Goal: Task Accomplishment & Management: Manage account settings

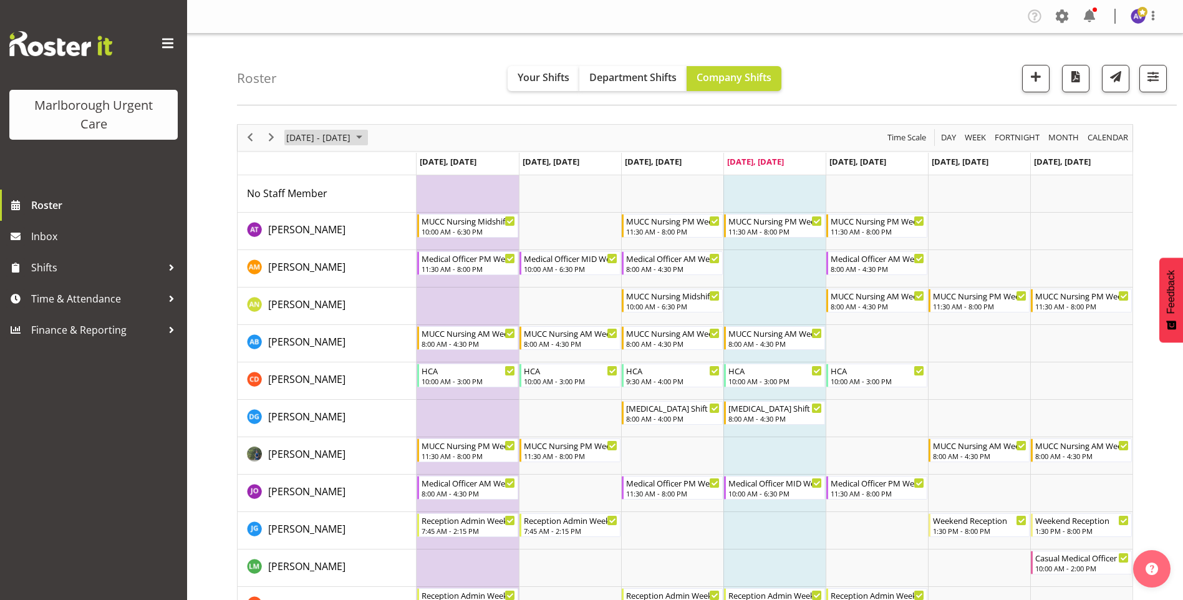
click at [348, 138] on span "[DATE] - [DATE]" at bounding box center [318, 138] width 67 height 16
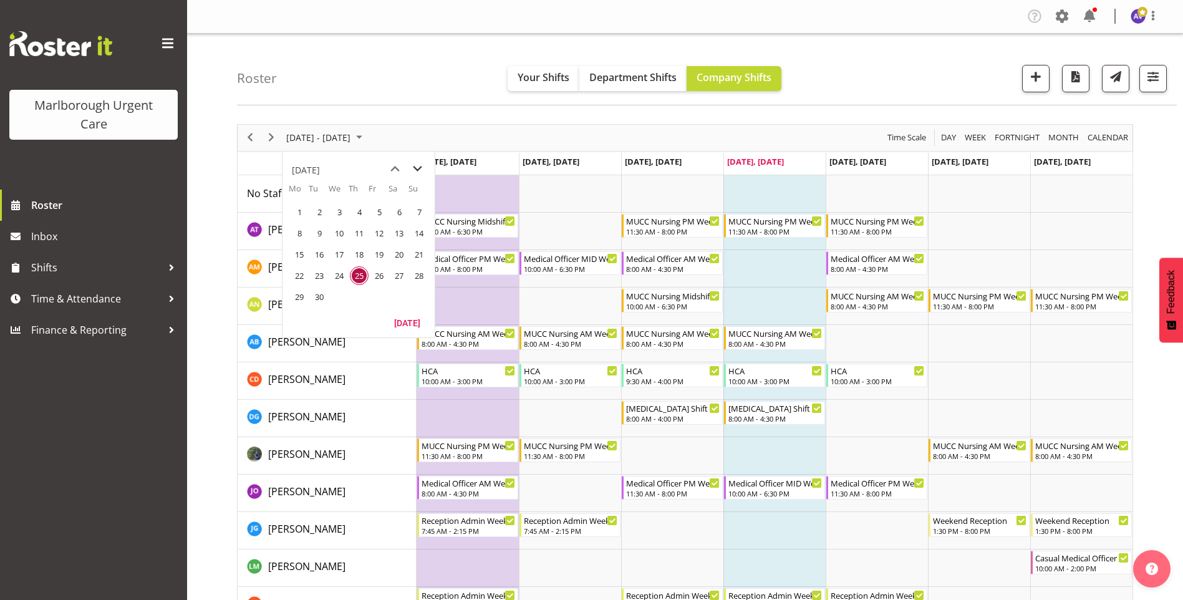
click at [418, 166] on span "next month" at bounding box center [417, 169] width 22 height 22
click at [400, 217] on span "1" at bounding box center [399, 212] width 19 height 19
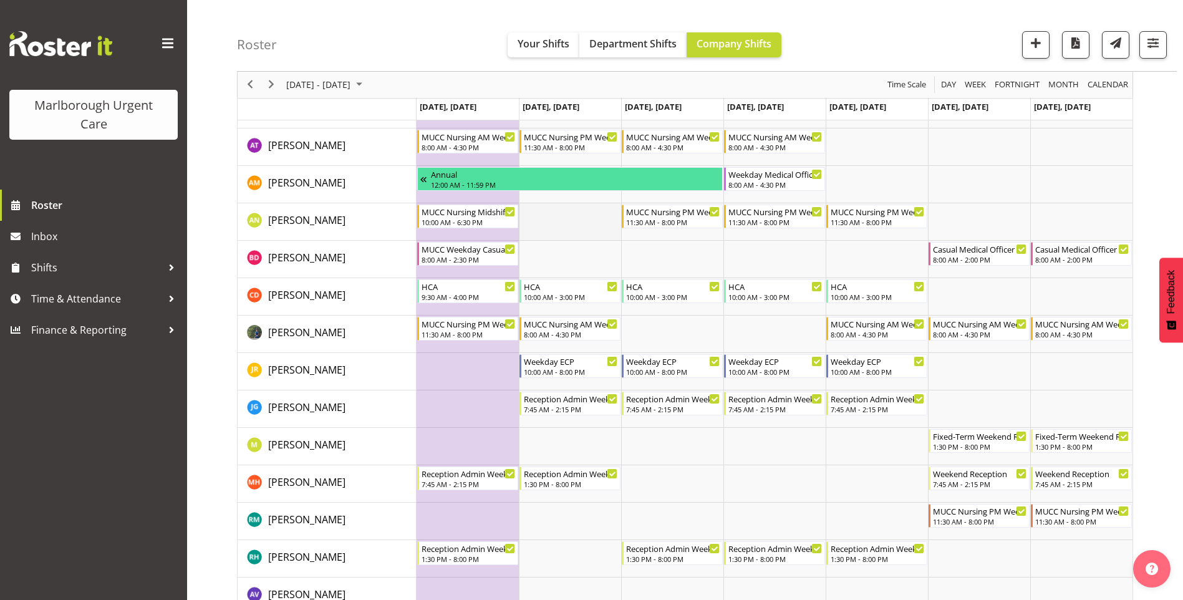
scroll to position [62, 0]
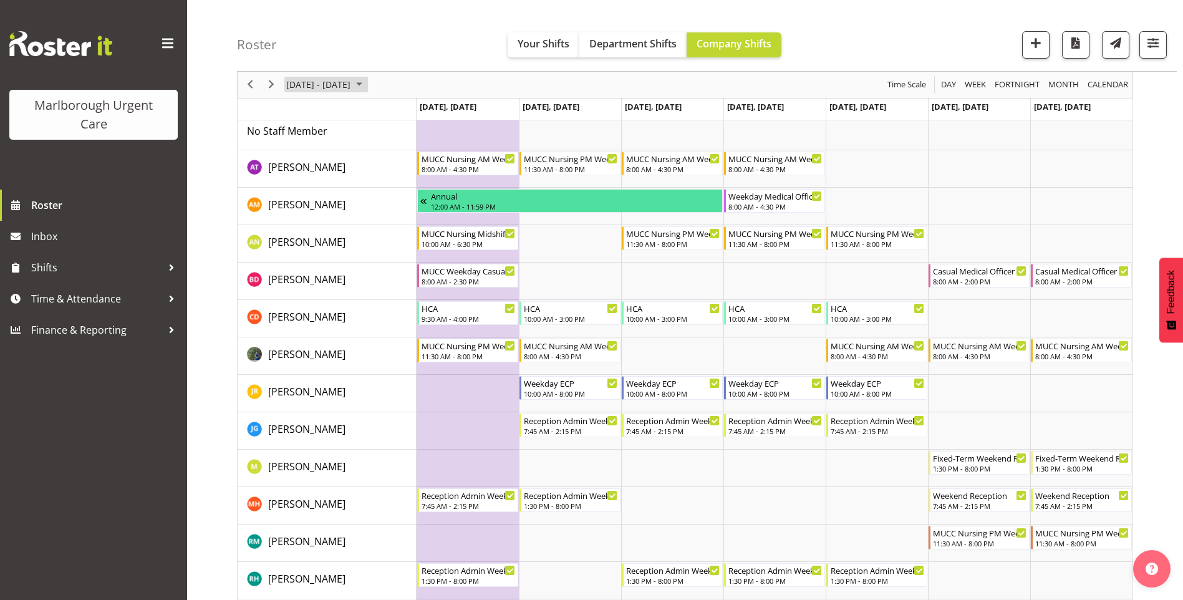
click at [367, 87] on span "November 2025" at bounding box center [359, 85] width 15 height 16
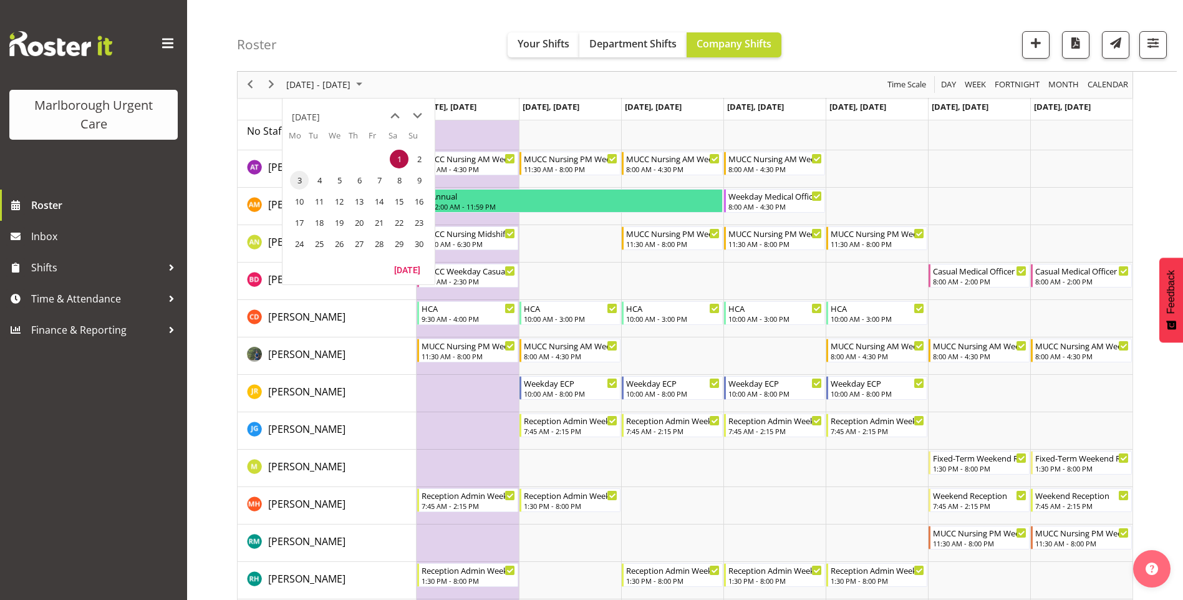
click at [302, 185] on span "3" at bounding box center [299, 180] width 19 height 19
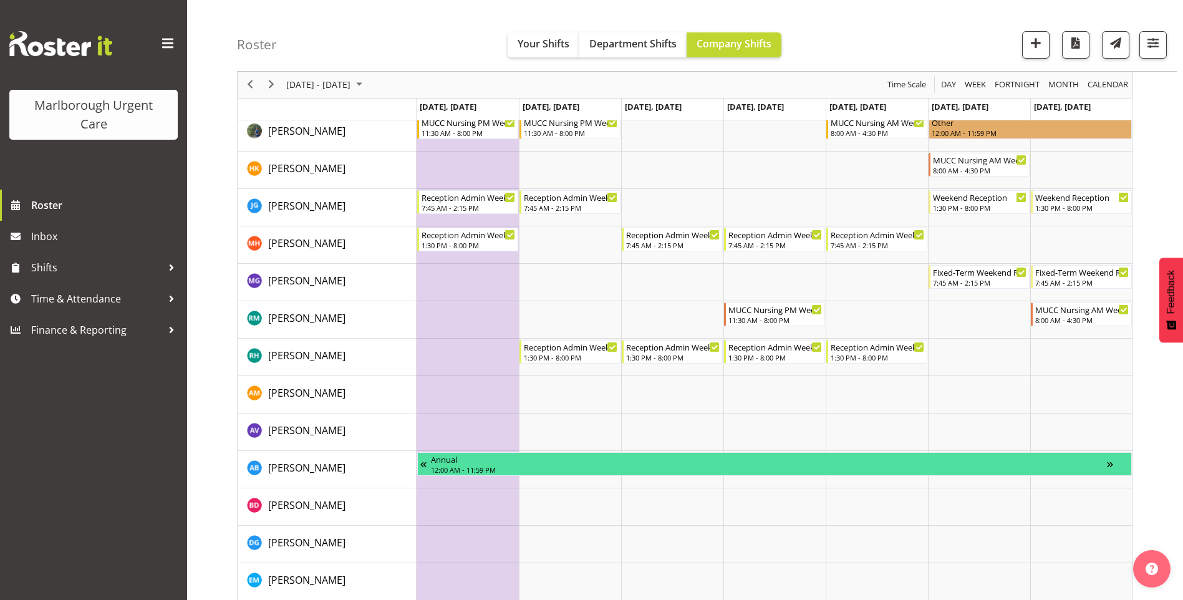
scroll to position [187, 0]
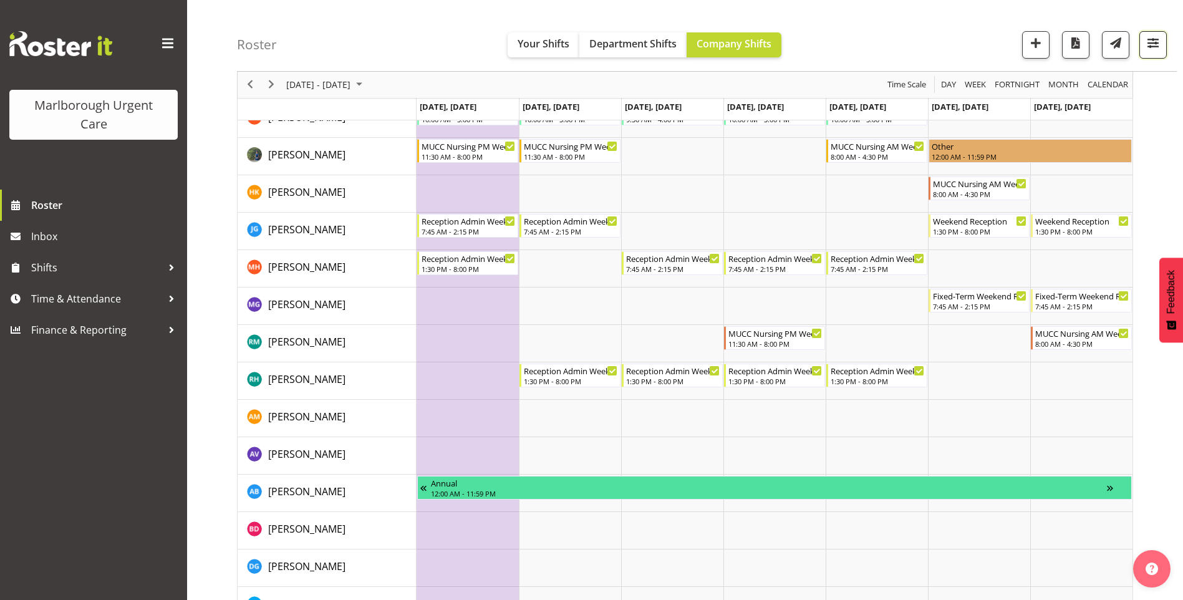
click at [1151, 49] on span "button" at bounding box center [1153, 43] width 16 height 16
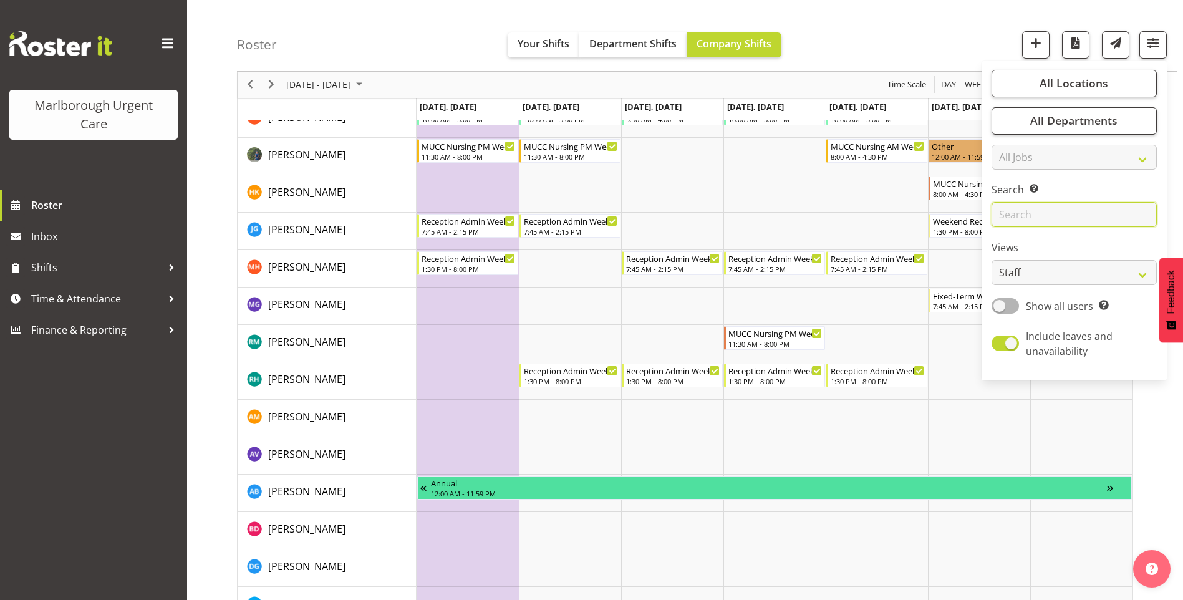
click at [1039, 216] on input "text" at bounding box center [1073, 215] width 165 height 25
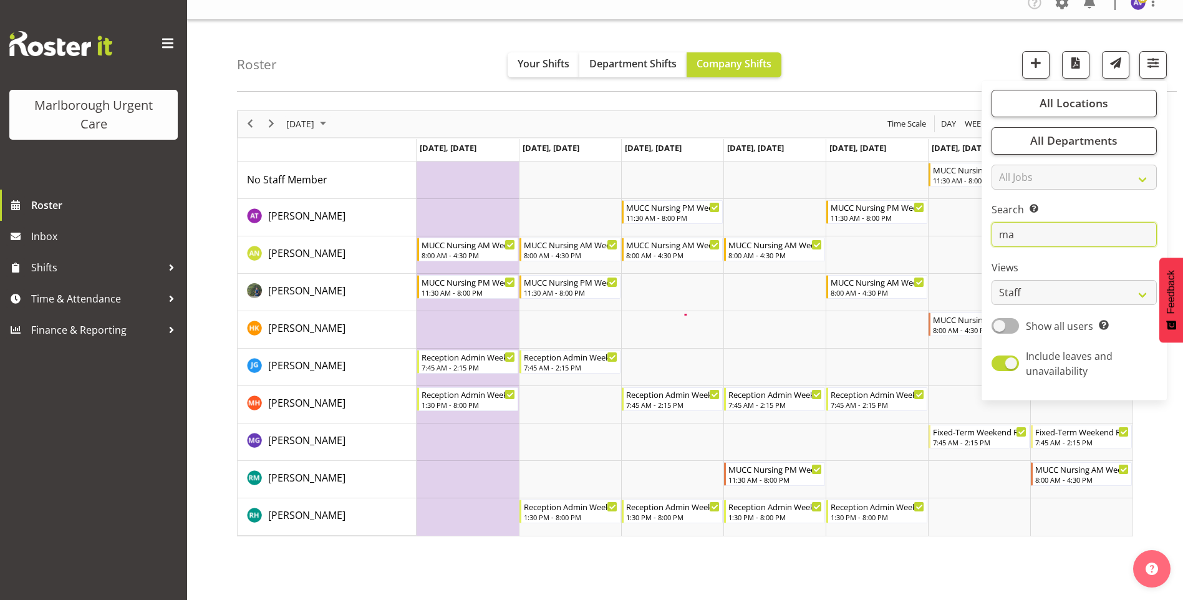
scroll to position [0, 0]
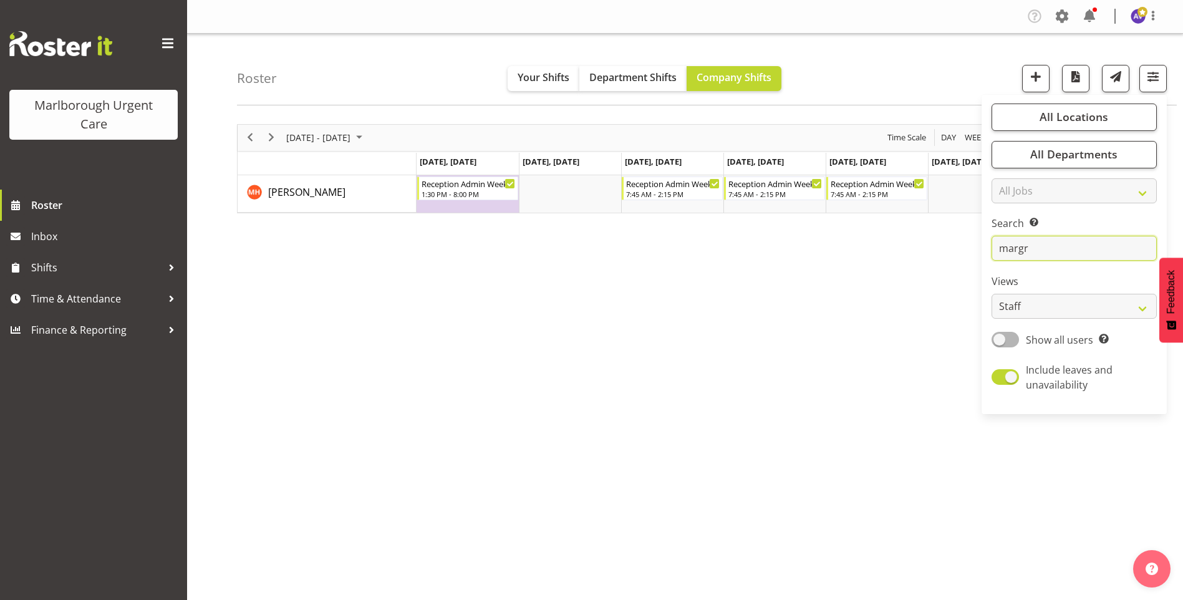
type input "margr"
click at [931, 293] on div "November 03 - 09, 2025 Today Day Week Fortnight Month calendar Month Agenda Tim…" at bounding box center [710, 364] width 946 height 499
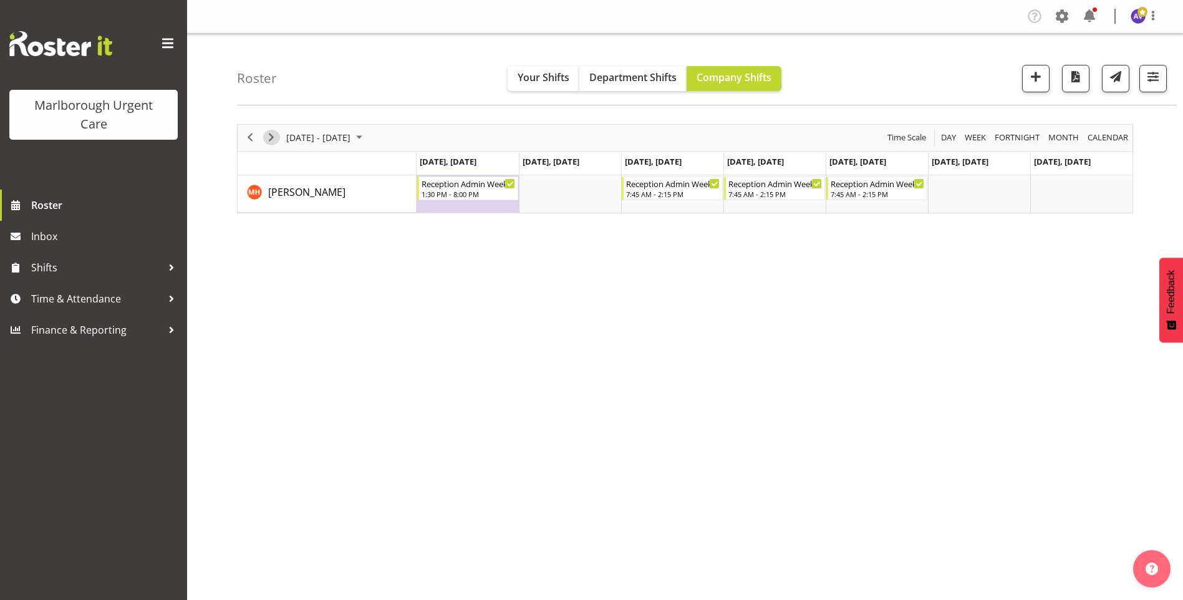
click at [277, 135] on span "Next" at bounding box center [271, 138] width 15 height 16
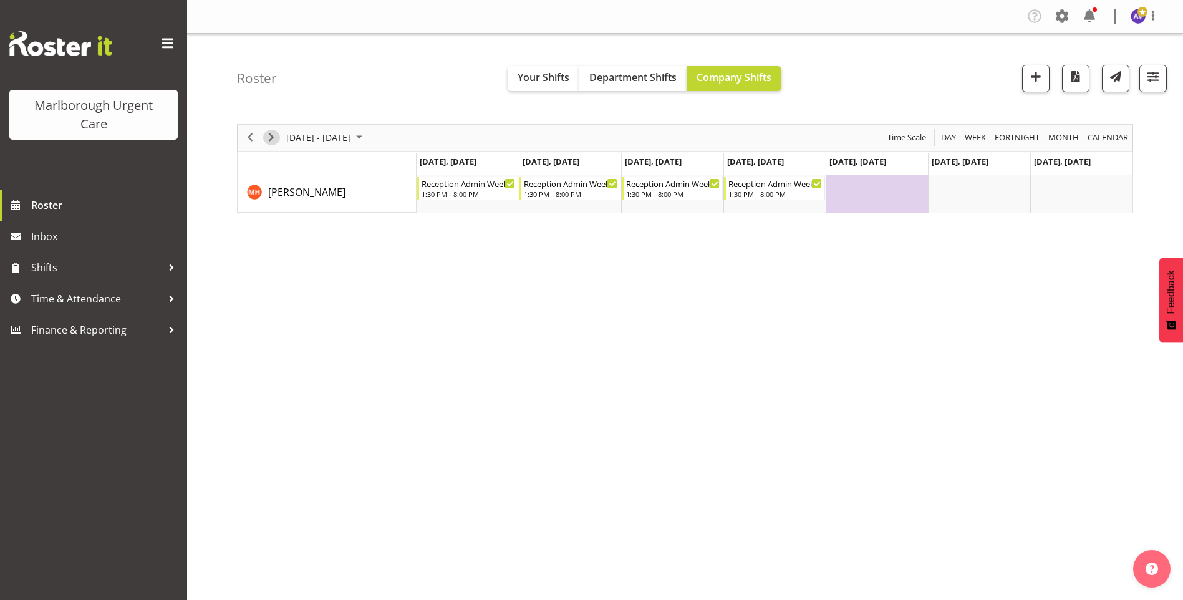
click at [264, 130] on div "next period" at bounding box center [271, 138] width 21 height 26
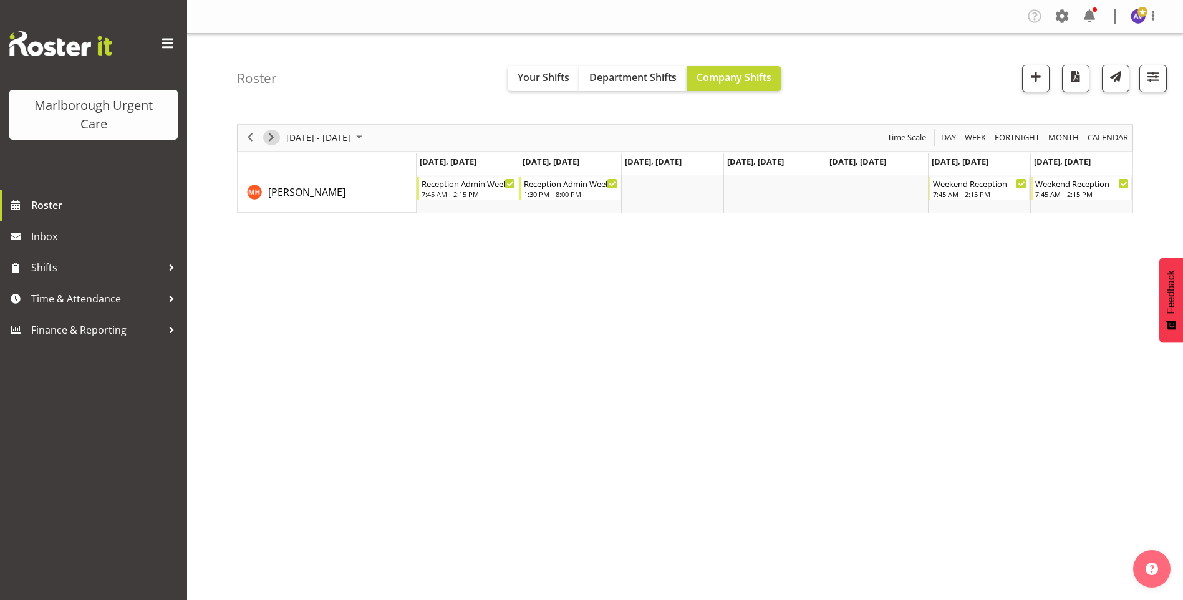
click at [267, 138] on span "Next" at bounding box center [271, 138] width 15 height 16
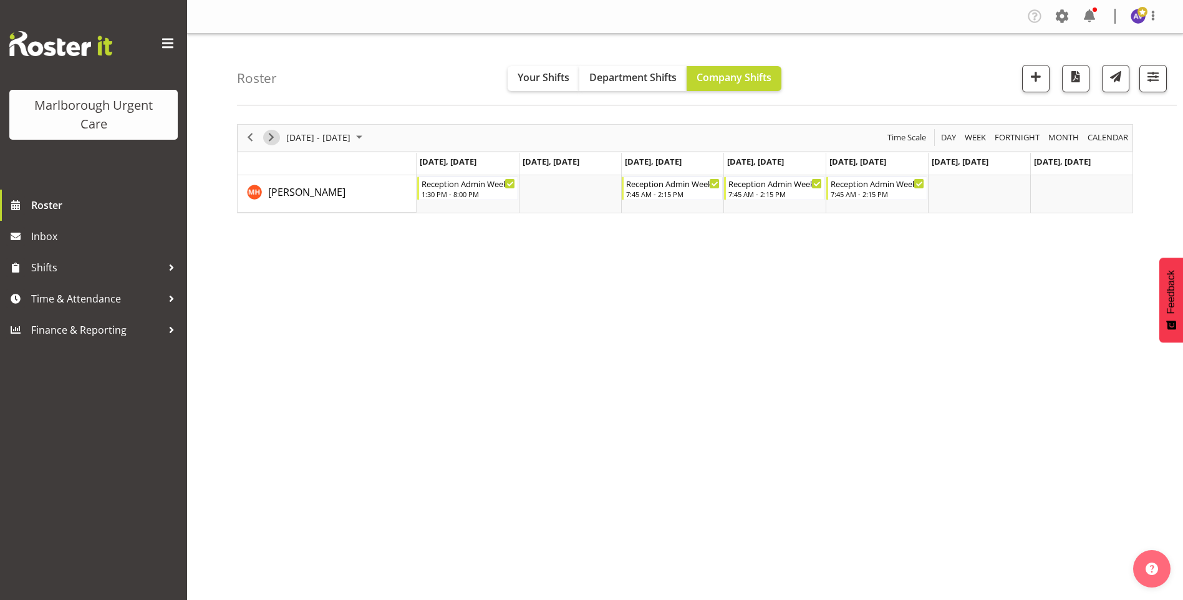
click at [272, 133] on span "Next" at bounding box center [271, 138] width 15 height 16
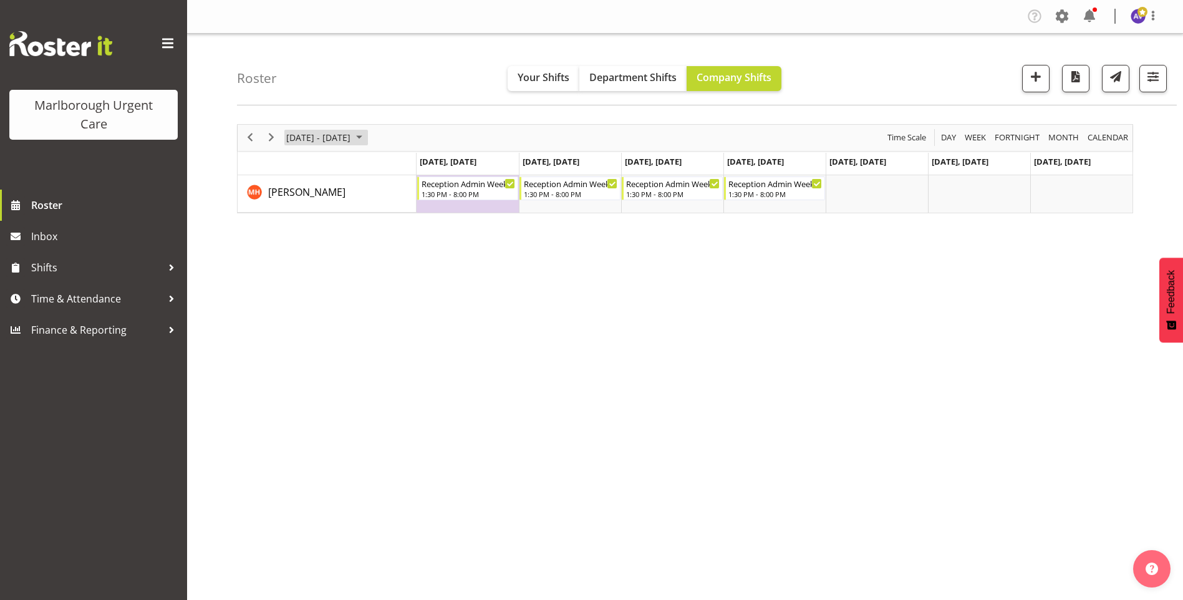
click at [367, 137] on span "December 2025" at bounding box center [359, 138] width 15 height 16
click at [297, 231] on span "8" at bounding box center [299, 233] width 19 height 19
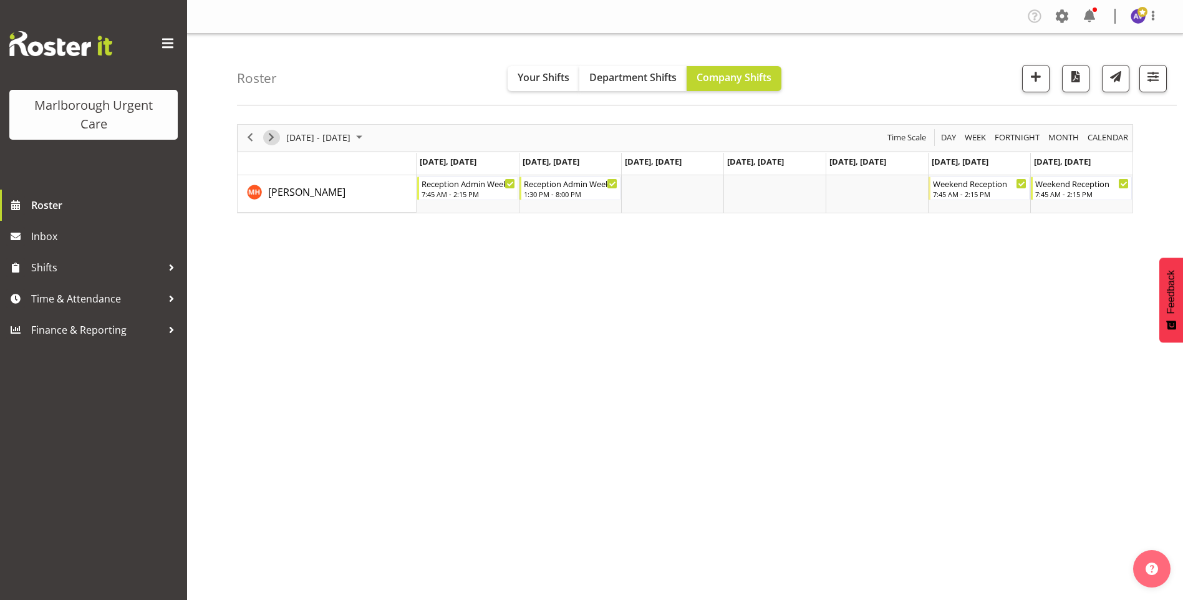
click at [269, 138] on span "Next" at bounding box center [271, 138] width 15 height 16
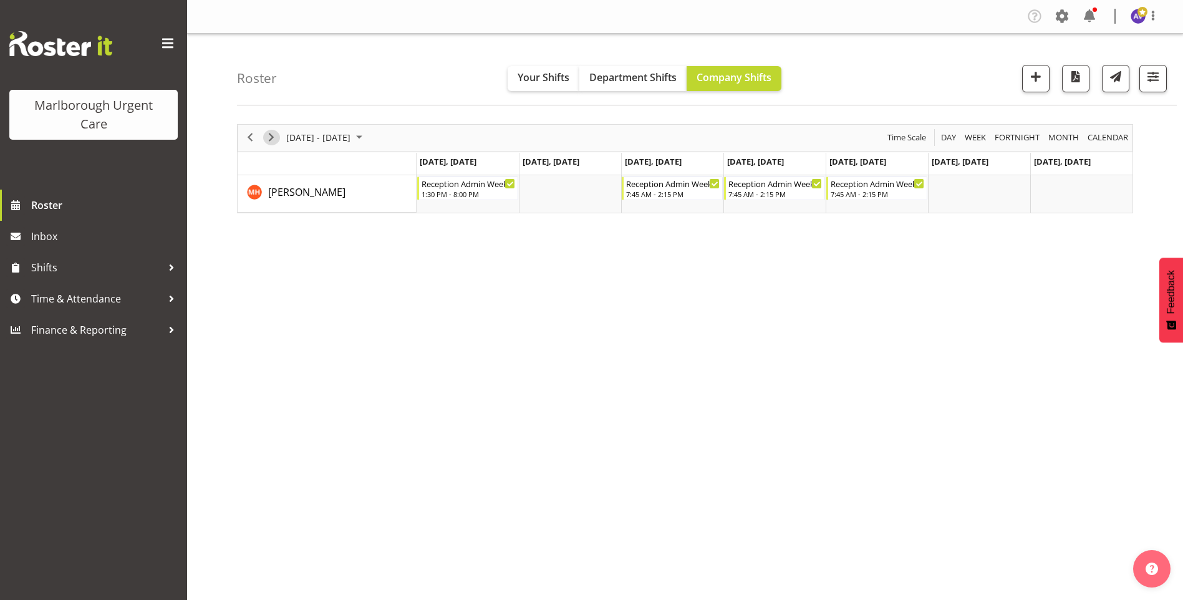
click at [269, 137] on span "Next" at bounding box center [271, 138] width 15 height 16
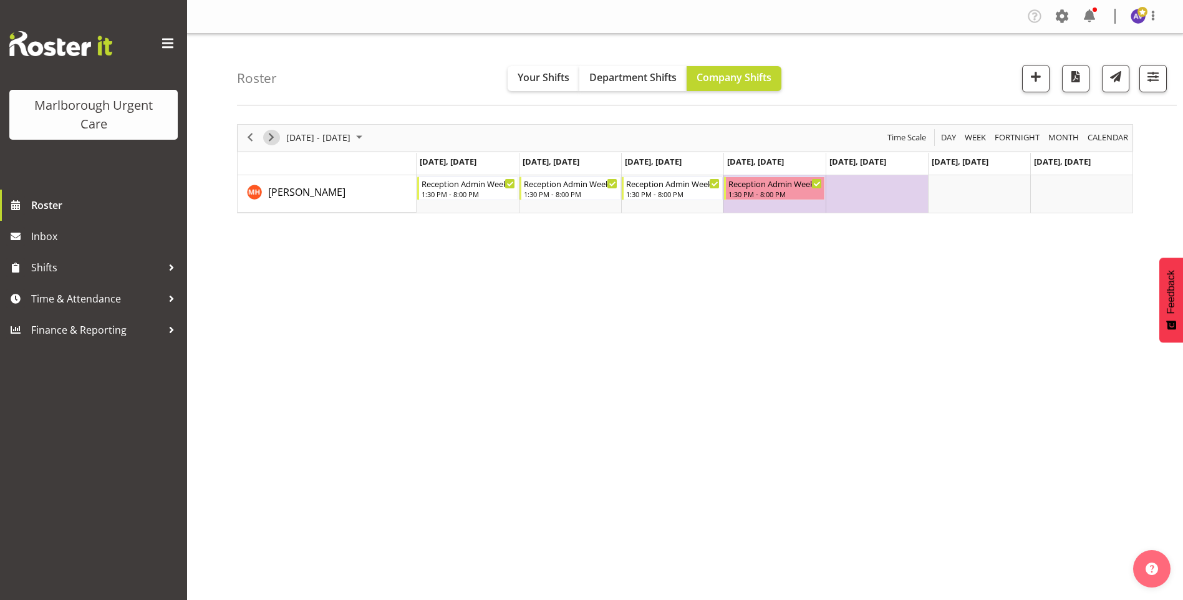
click at [272, 140] on span "Next" at bounding box center [271, 138] width 15 height 16
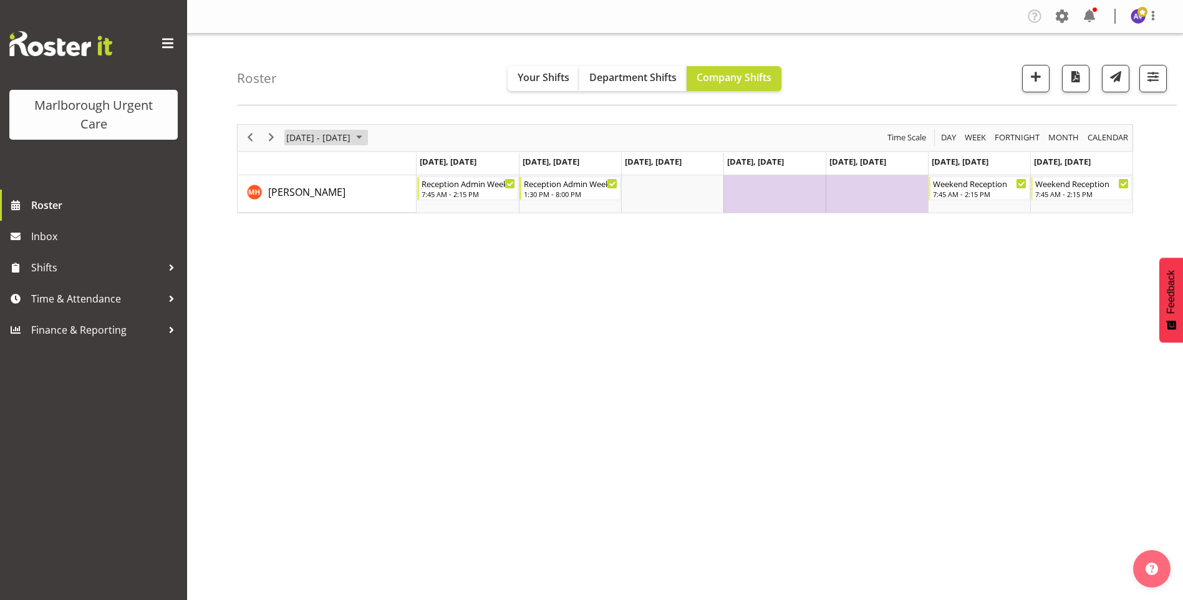
click at [352, 133] on span "Dec 29, 2025 - Jan 04, 2026" at bounding box center [318, 138] width 67 height 16
click at [415, 165] on span "next month" at bounding box center [417, 169] width 22 height 22
click at [299, 234] on span "5" at bounding box center [299, 233] width 19 height 19
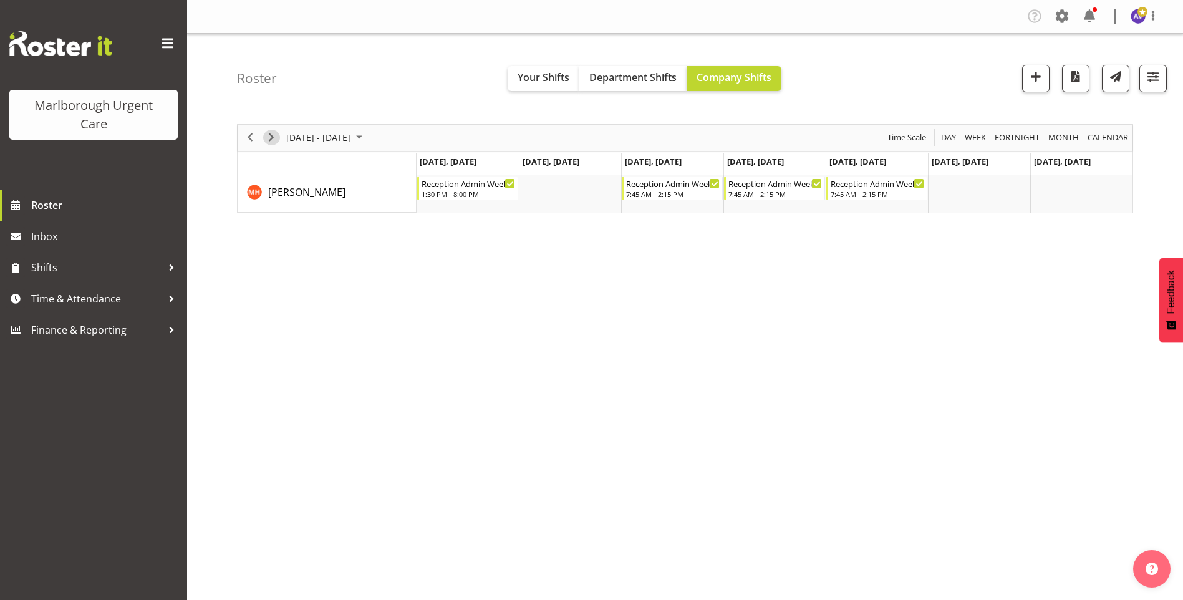
click at [273, 137] on span "Next" at bounding box center [271, 138] width 15 height 16
click at [271, 137] on span "Next" at bounding box center [271, 138] width 15 height 16
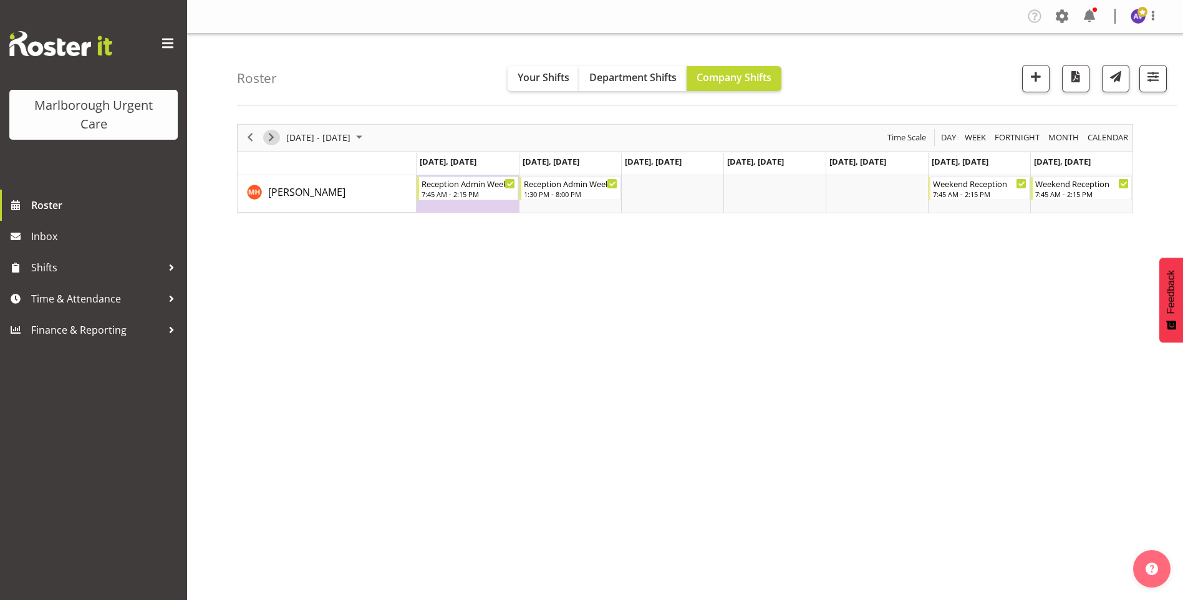
click at [276, 138] on span "Next" at bounding box center [271, 138] width 15 height 16
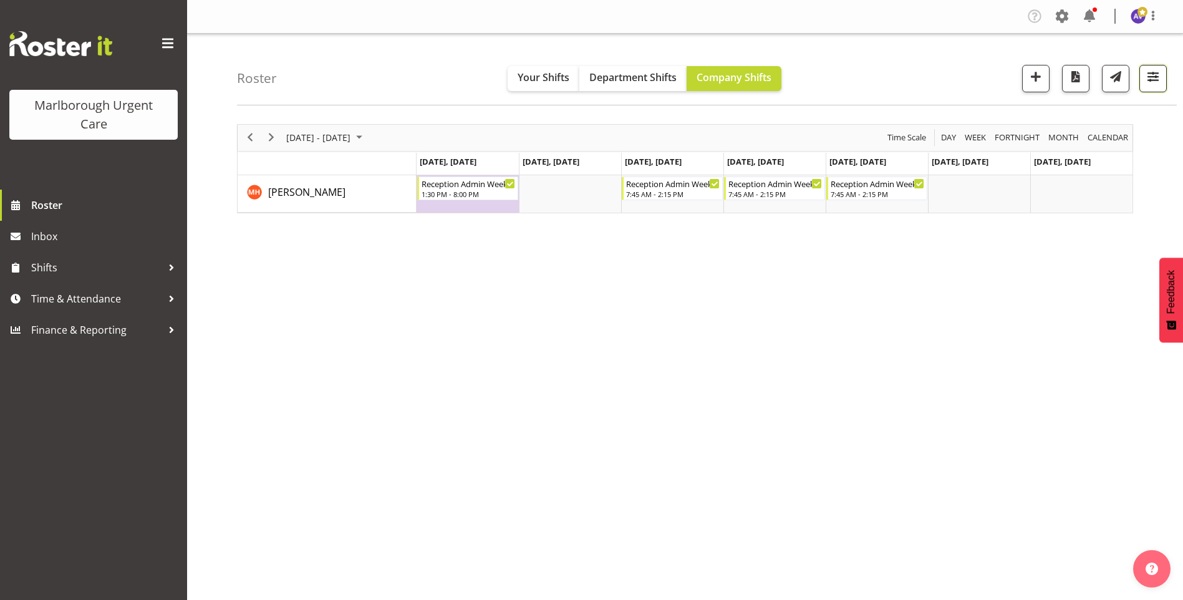
click at [1160, 77] on span "button" at bounding box center [1153, 77] width 16 height 16
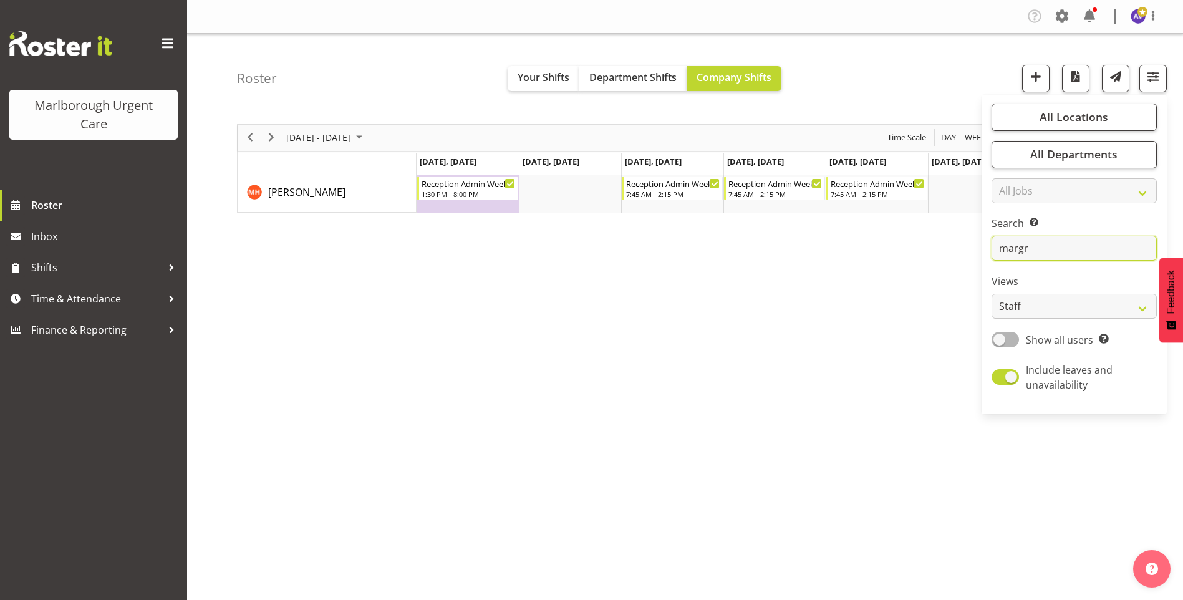
drag, startPoint x: 1042, startPoint y: 251, endPoint x: 902, endPoint y: 247, distance: 139.7
click at [910, 250] on div "Roster Your Shifts Department Shifts Company Shifts All Locations Clear Blenhei…" at bounding box center [685, 324] width 996 height 580
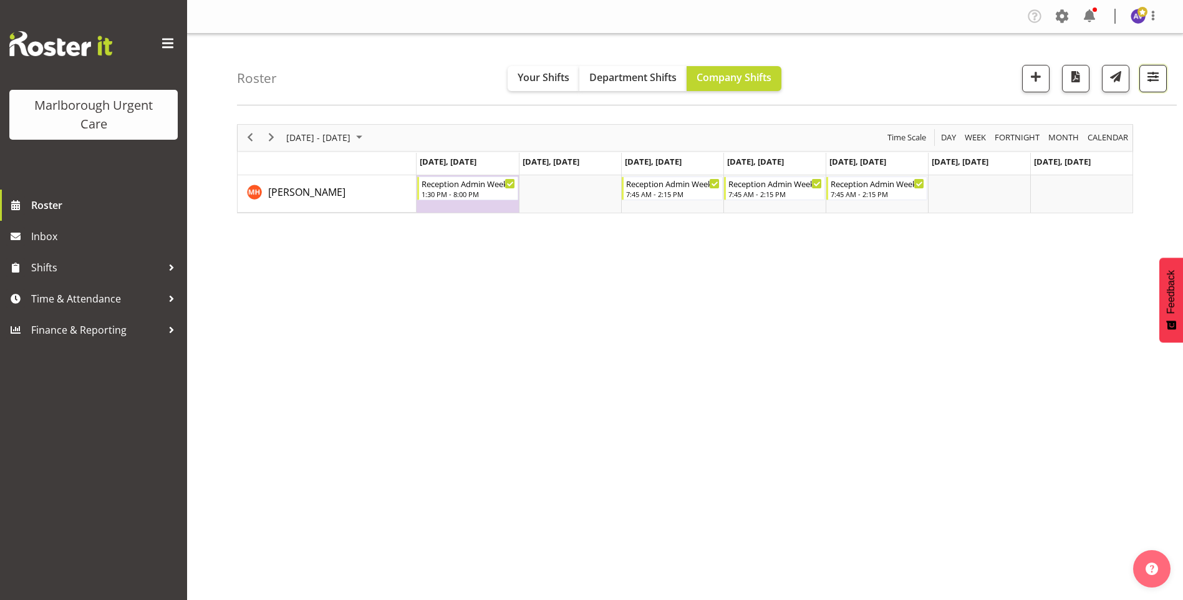
drag, startPoint x: 1160, startPoint y: 65, endPoint x: 1158, endPoint y: 73, distance: 7.6
click at [1160, 70] on button "button" at bounding box center [1152, 78] width 27 height 27
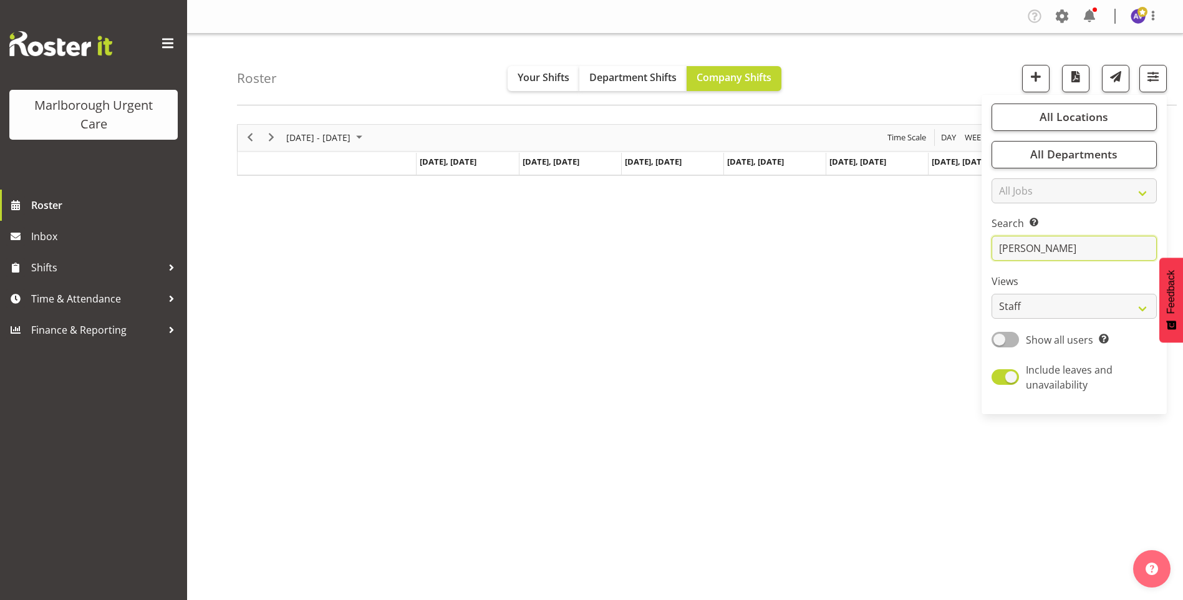
click at [1042, 247] on input "josie" at bounding box center [1073, 248] width 165 height 25
click at [806, 265] on div "Jan 26 - Feb 01, 2026 Today Day Week Fortnight Month calendar Month Agenda Time…" at bounding box center [710, 364] width 946 height 499
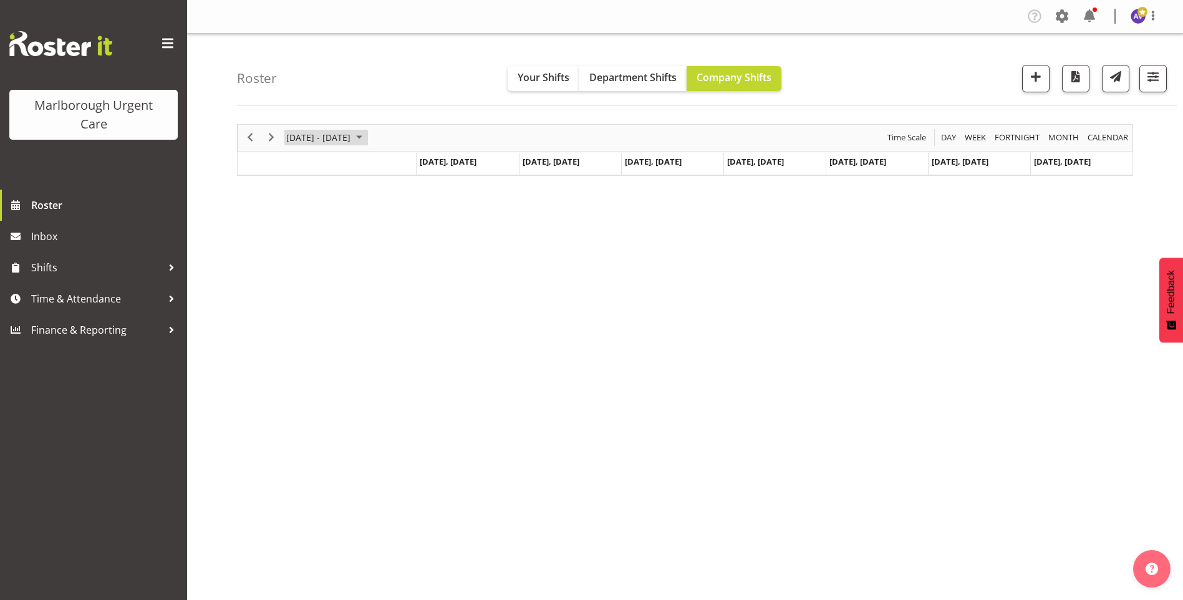
click at [300, 138] on span "Jan 26 - Feb 01, 2026" at bounding box center [318, 138] width 67 height 16
click at [394, 170] on span "previous month" at bounding box center [395, 169] width 22 height 22
click at [420, 168] on span "next month" at bounding box center [417, 169] width 22 height 22
click at [1156, 77] on span "button" at bounding box center [1153, 77] width 16 height 16
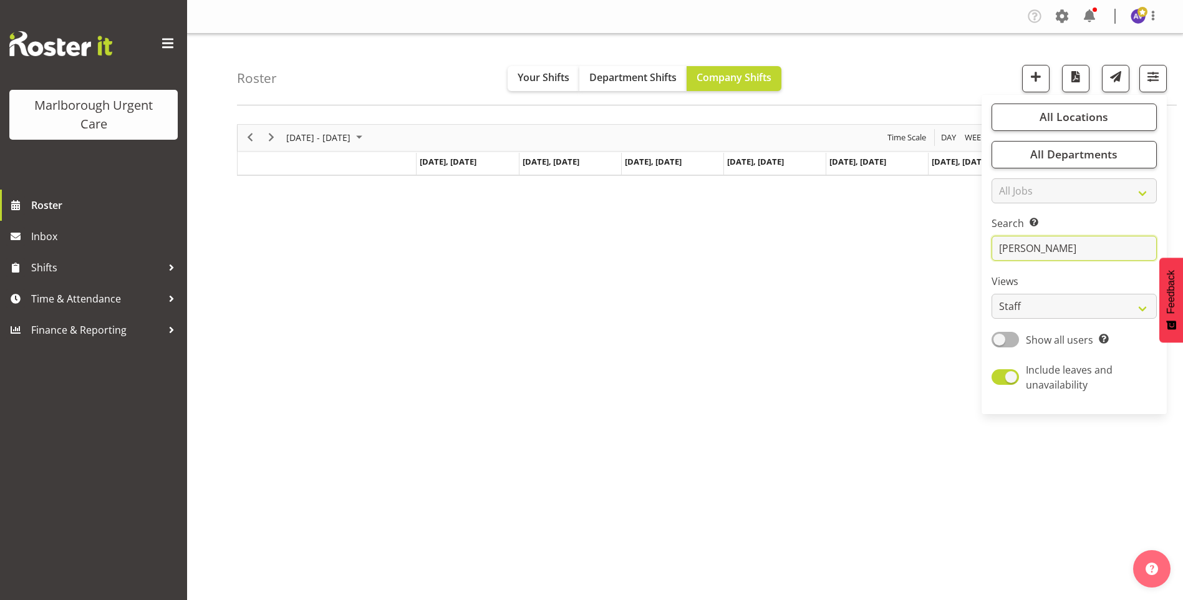
click at [1039, 246] on input "josie" at bounding box center [1073, 248] width 165 height 25
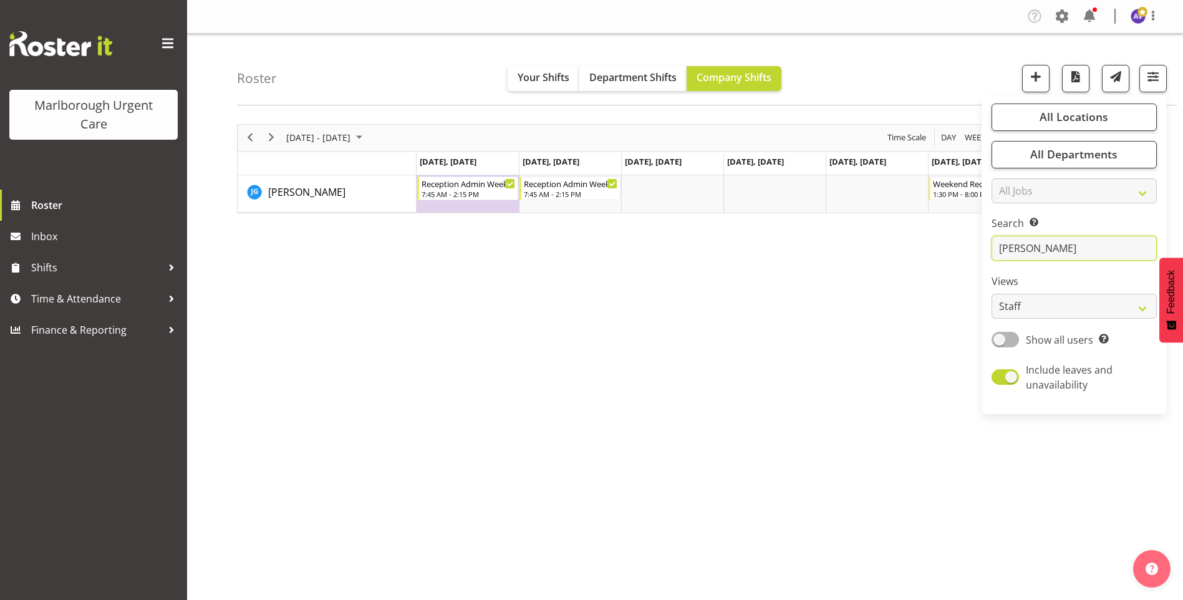
type input "[PERSON_NAME]"
click at [812, 279] on div "Jan 26 - Feb 01, 2026 Today Day Week Fortnight Month calendar Month Agenda Time…" at bounding box center [710, 364] width 946 height 499
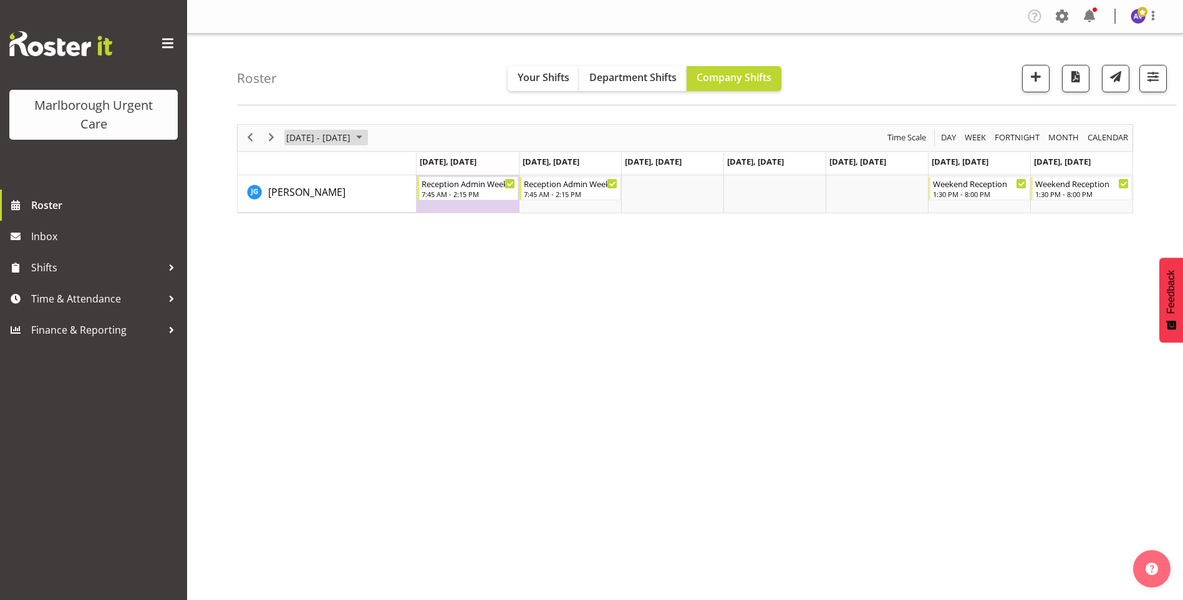
click at [304, 136] on span "Jan 26 - Feb 01, 2026" at bounding box center [318, 138] width 67 height 16
click at [401, 165] on span "previous month" at bounding box center [395, 169] width 22 height 22
click at [305, 233] on span "8" at bounding box center [299, 233] width 19 height 19
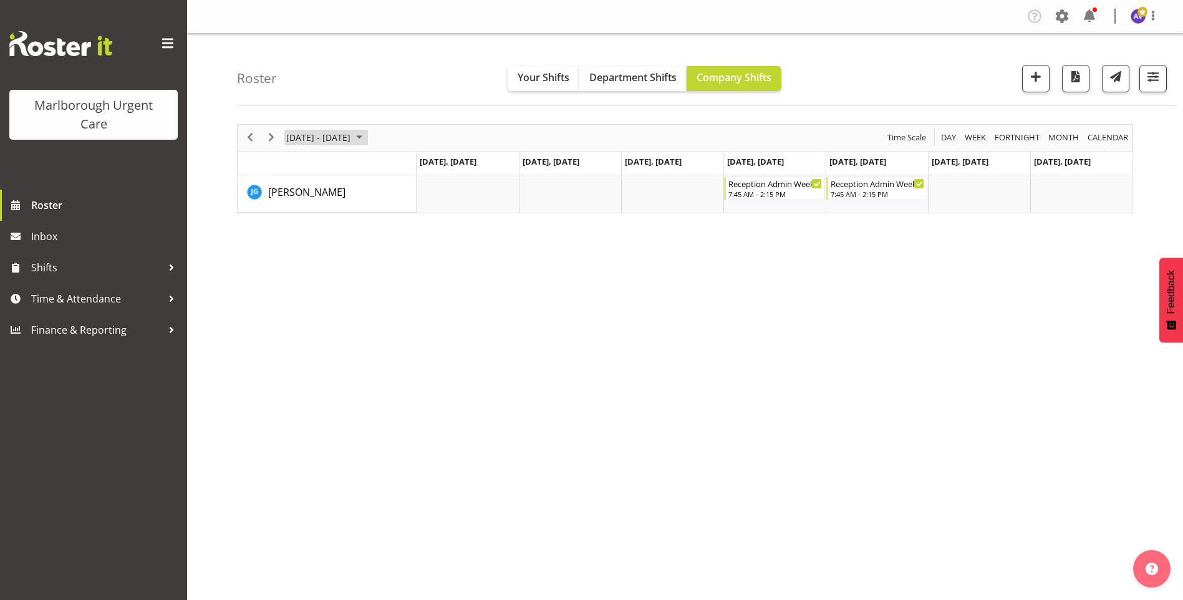
click at [367, 136] on span "December 2025" at bounding box center [359, 138] width 15 height 16
click at [328, 206] on td "2" at bounding box center [319, 211] width 20 height 21
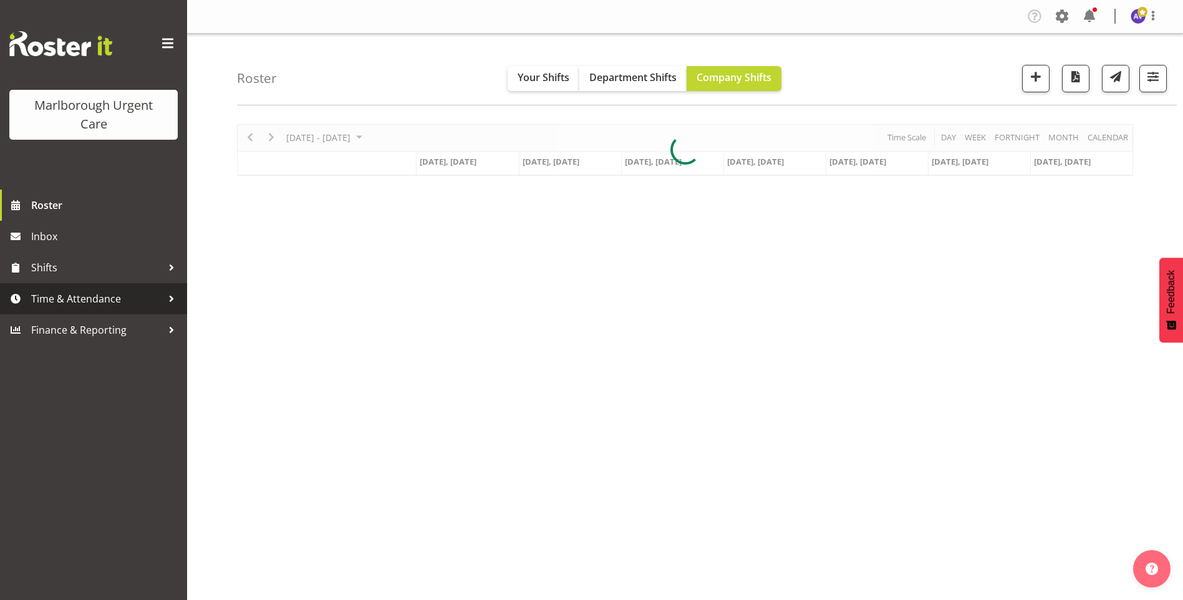
click at [52, 294] on span "Time & Attendance" at bounding box center [96, 298] width 131 height 19
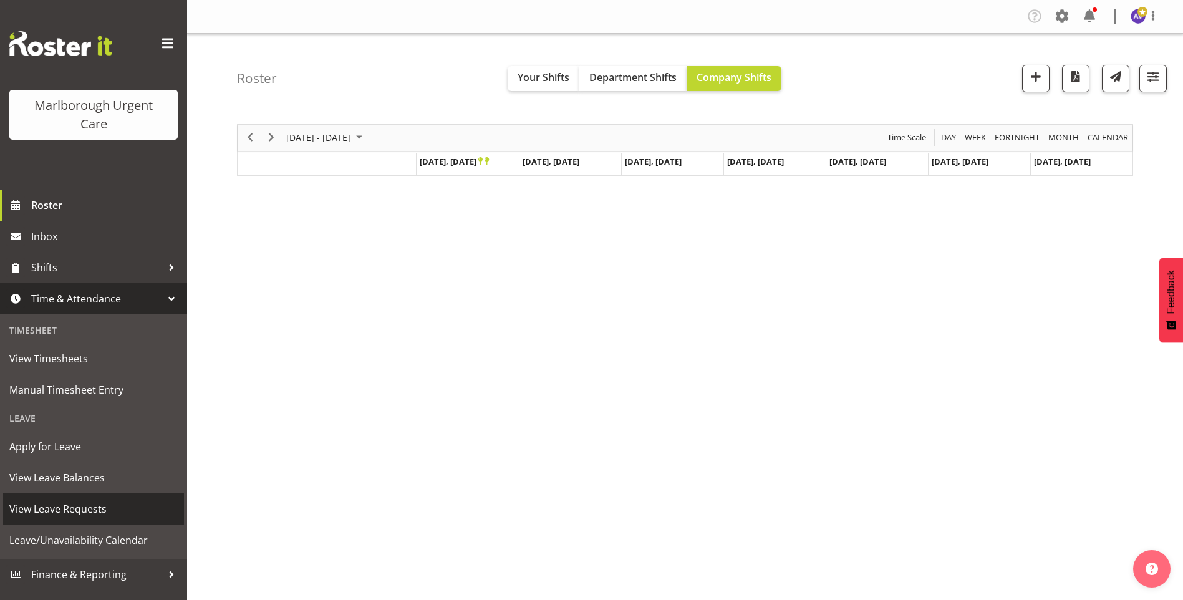
click at [65, 508] on span "View Leave Requests" at bounding box center [93, 508] width 168 height 19
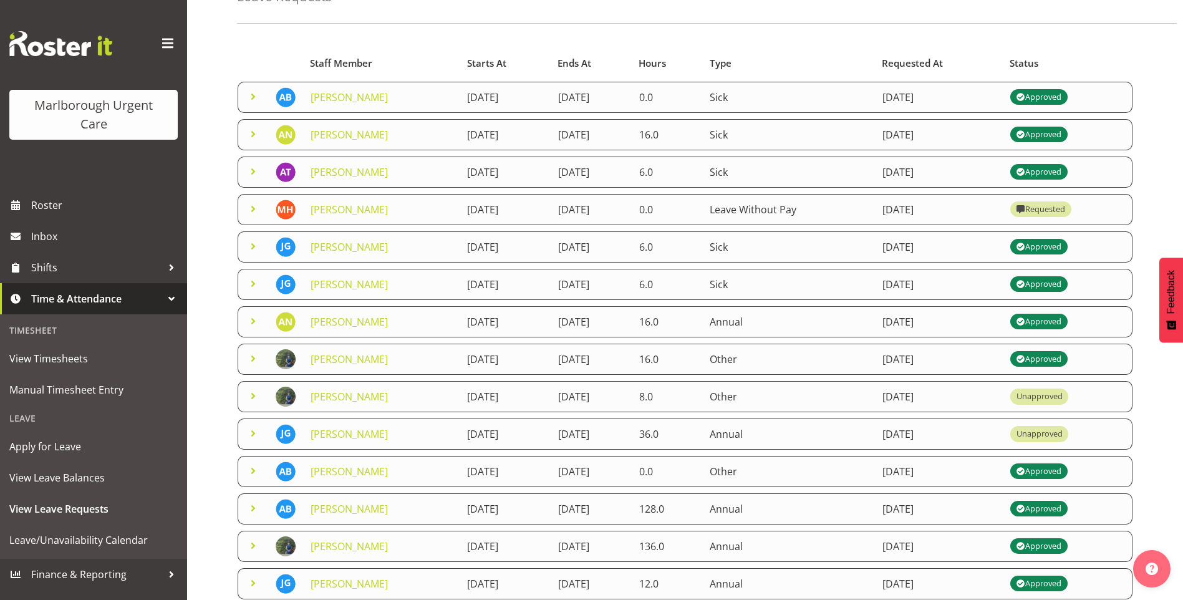
scroll to position [125, 0]
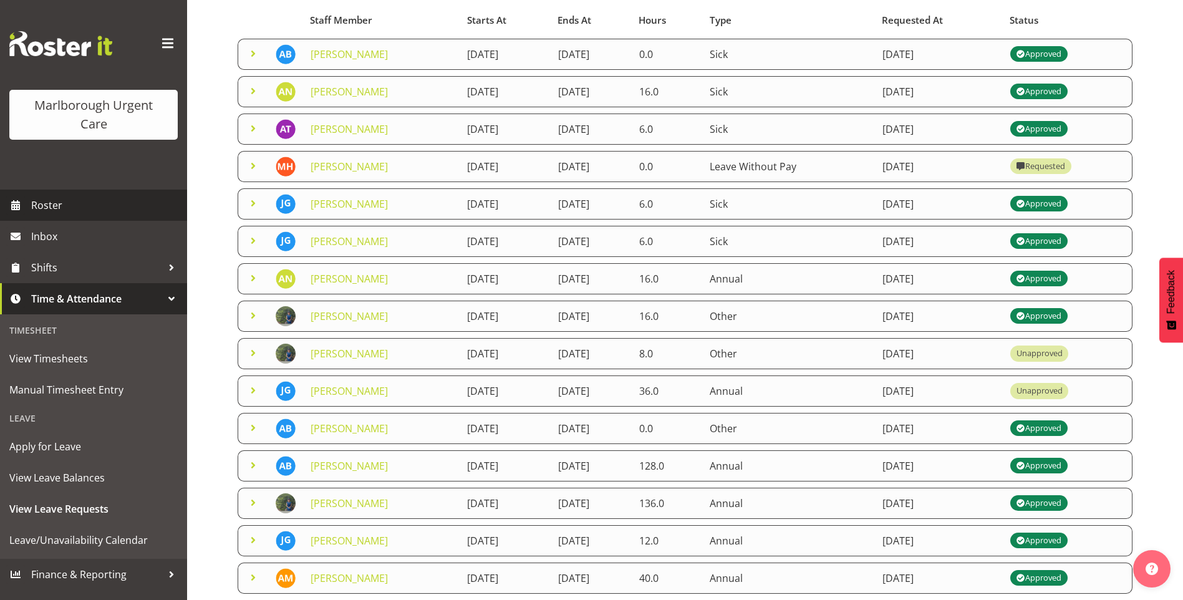
click at [84, 208] on span "Roster" at bounding box center [106, 205] width 150 height 19
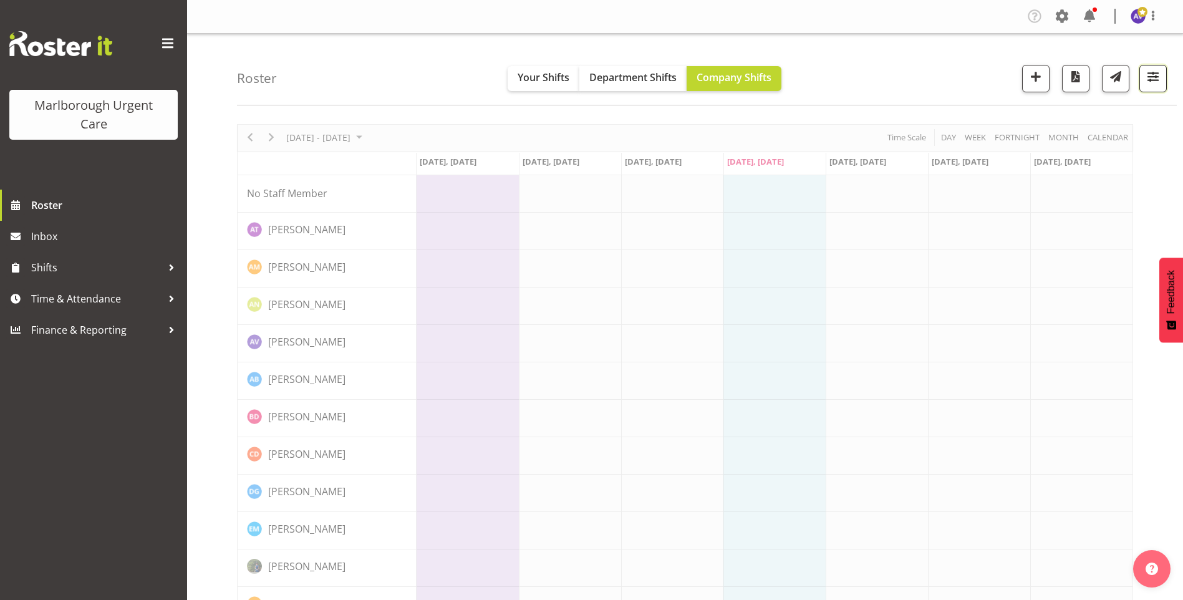
click at [1150, 77] on span "button" at bounding box center [1153, 77] width 16 height 16
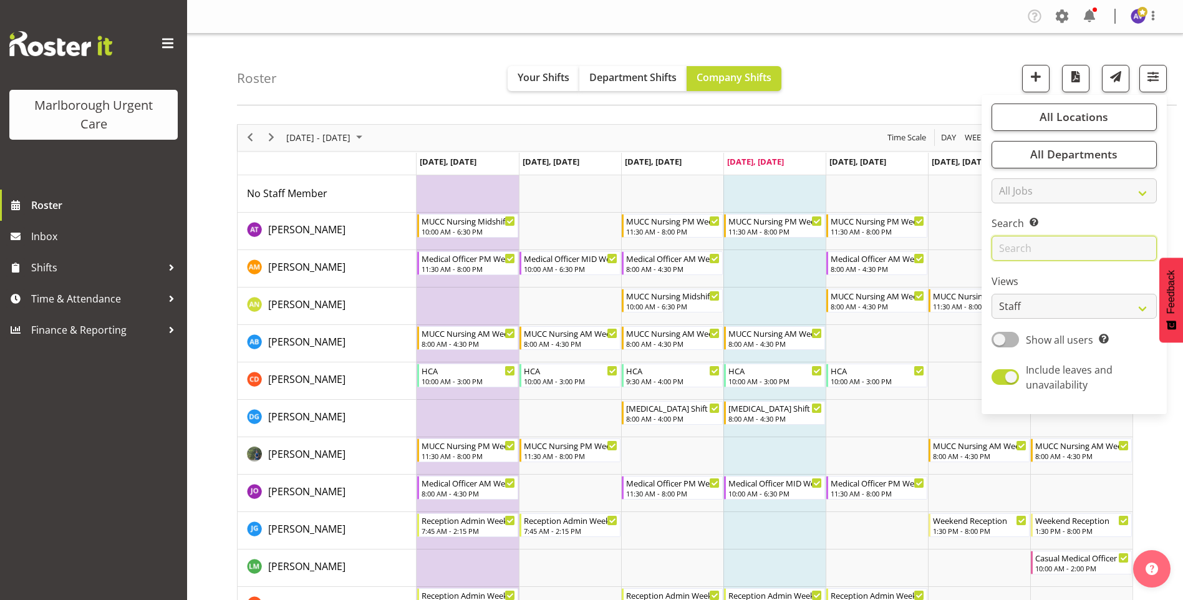
click at [1025, 249] on input "text" at bounding box center [1073, 248] width 165 height 25
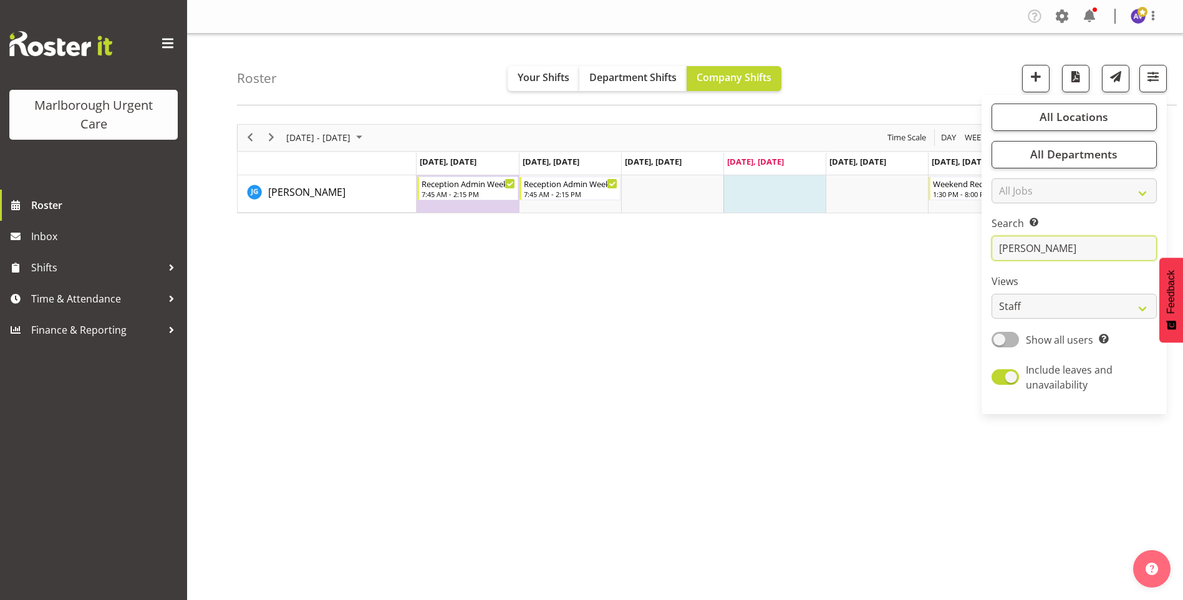
type input "[PERSON_NAME]"
click at [939, 277] on div "[DATE] - [DATE] [DATE] Day Week Fortnight Month calendar Month Agenda Time Scal…" at bounding box center [710, 364] width 946 height 499
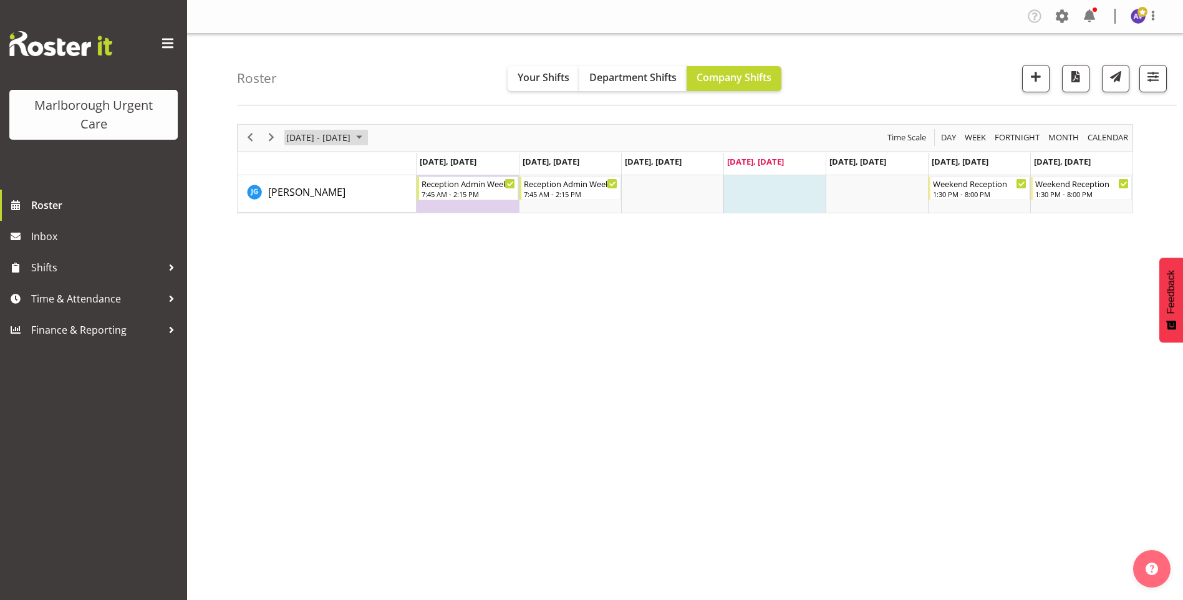
click at [322, 138] on span "[DATE] - [DATE]" at bounding box center [318, 138] width 67 height 16
click at [415, 167] on span "next month" at bounding box center [417, 169] width 22 height 22
click at [417, 160] on span "next month" at bounding box center [417, 169] width 22 height 22
click at [301, 208] on span "1" at bounding box center [299, 212] width 19 height 19
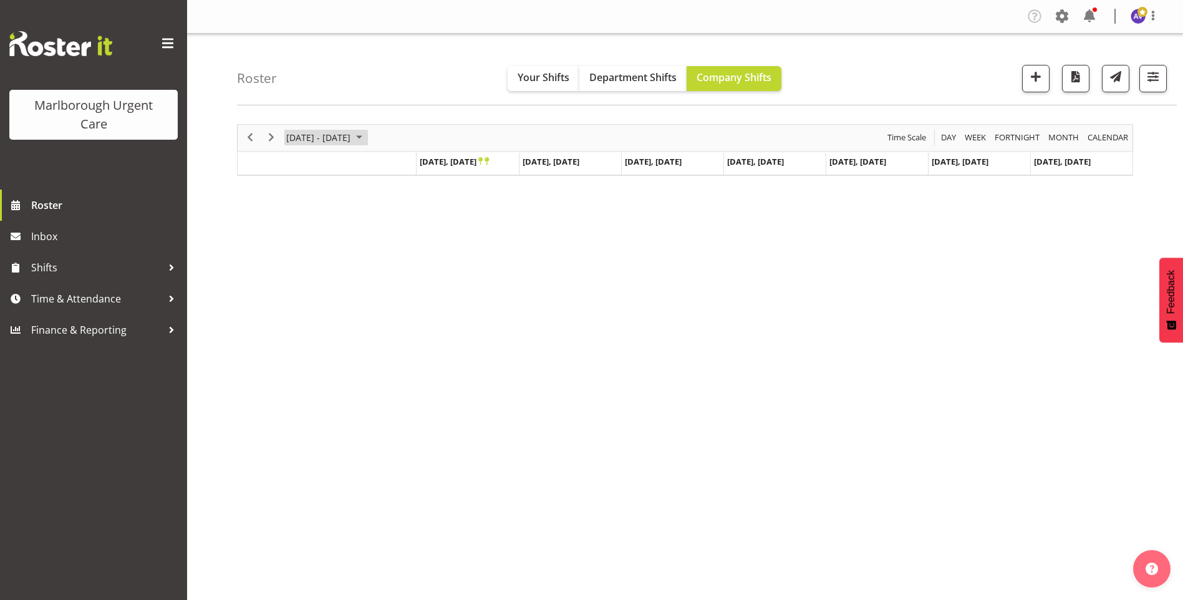
click at [352, 138] on span "[DATE] - [DATE]" at bounding box center [318, 138] width 67 height 16
click at [302, 233] on span "8" at bounding box center [299, 233] width 19 height 19
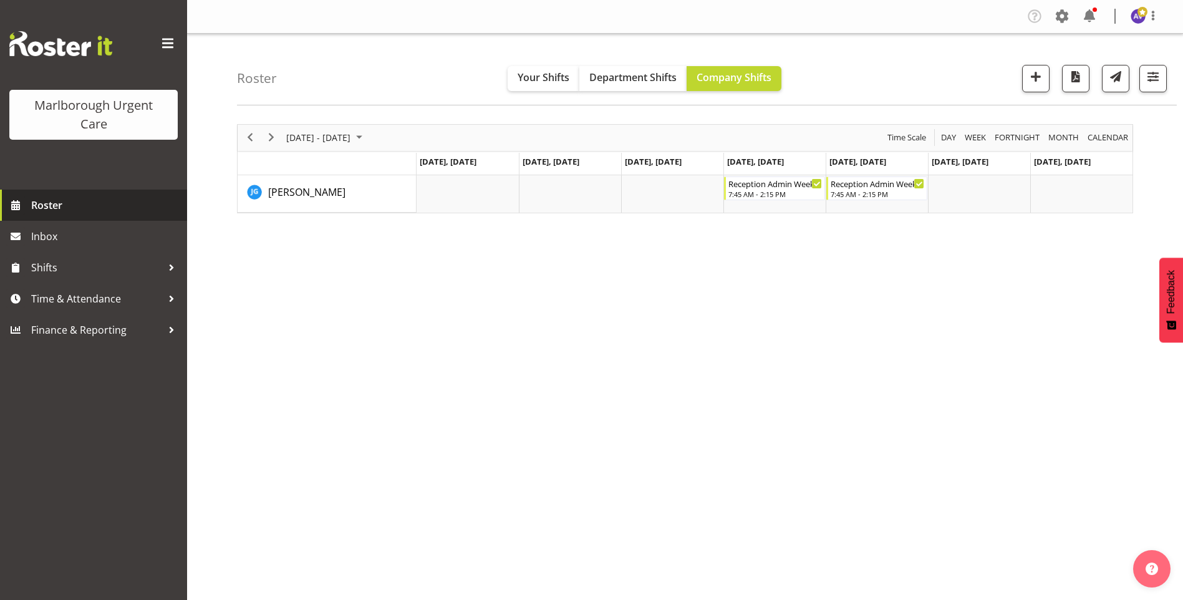
click at [54, 196] on span "Roster" at bounding box center [106, 205] width 150 height 19
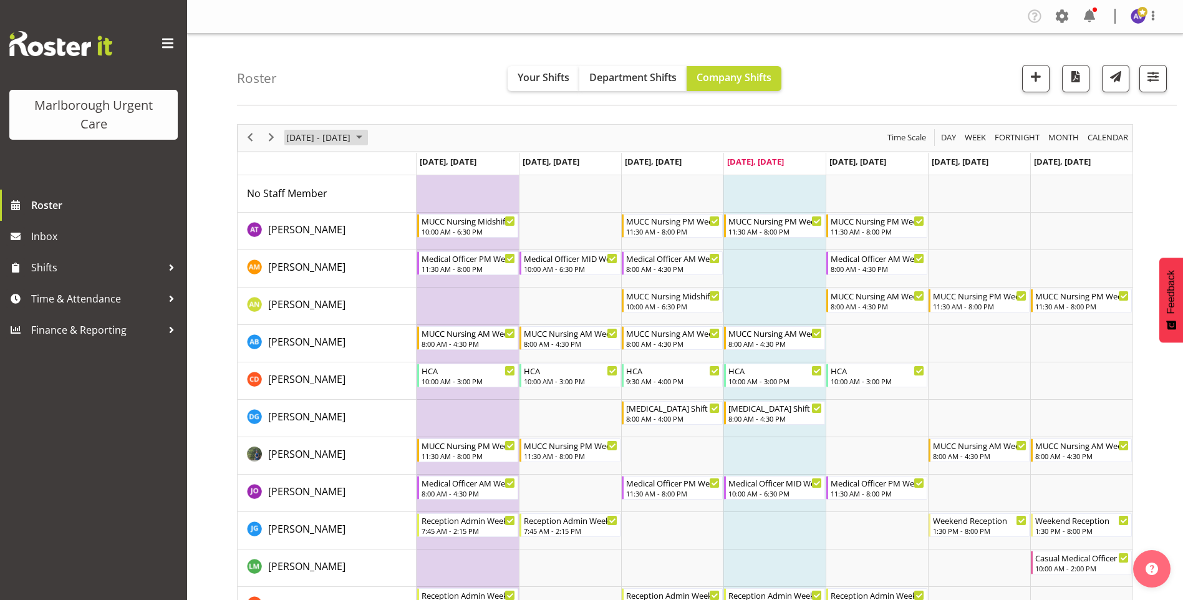
click at [313, 137] on span "[DATE] - [DATE]" at bounding box center [318, 138] width 67 height 16
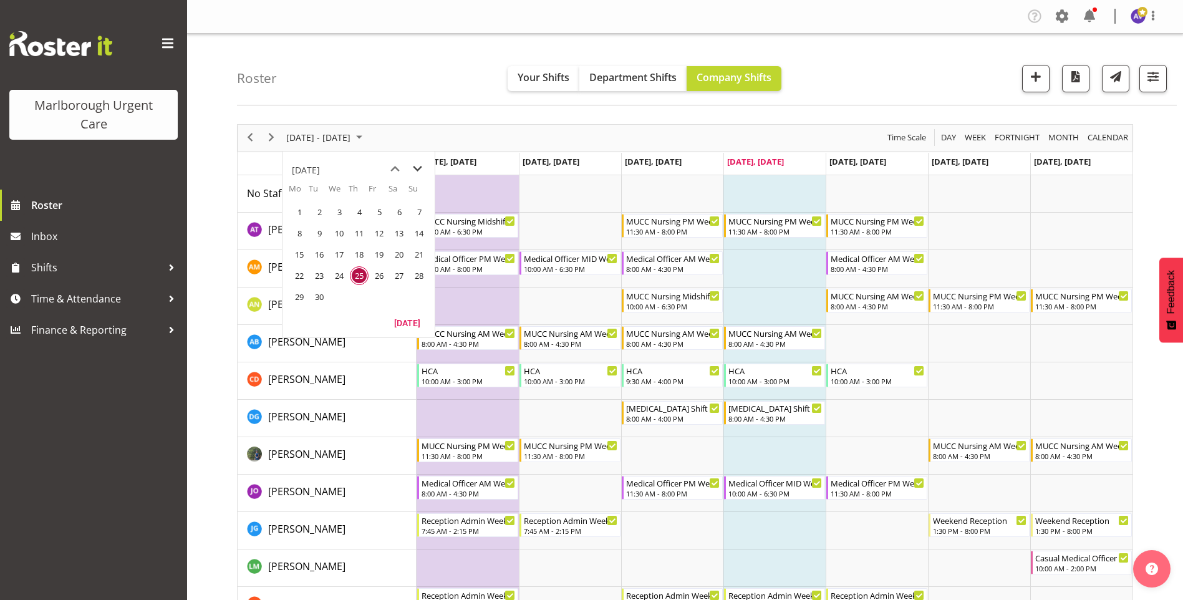
click at [415, 168] on span "next month" at bounding box center [417, 169] width 22 height 22
click at [422, 166] on span "next month" at bounding box center [417, 169] width 22 height 22
click at [304, 210] on span "1" at bounding box center [299, 212] width 19 height 19
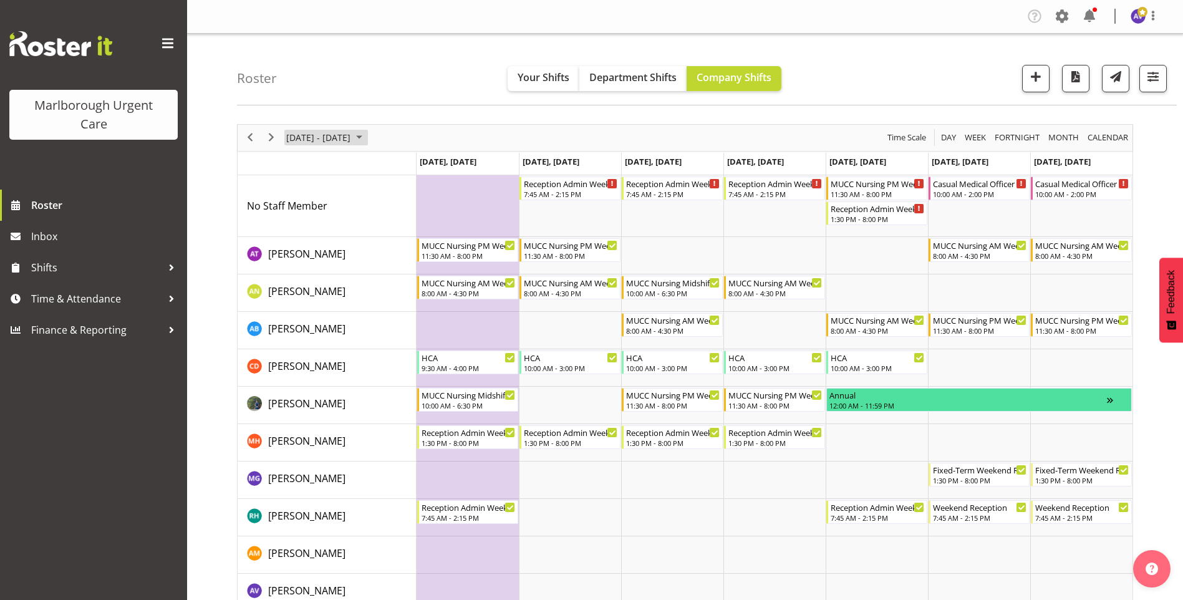
click at [315, 139] on span "[DATE] - [DATE]" at bounding box center [318, 138] width 67 height 16
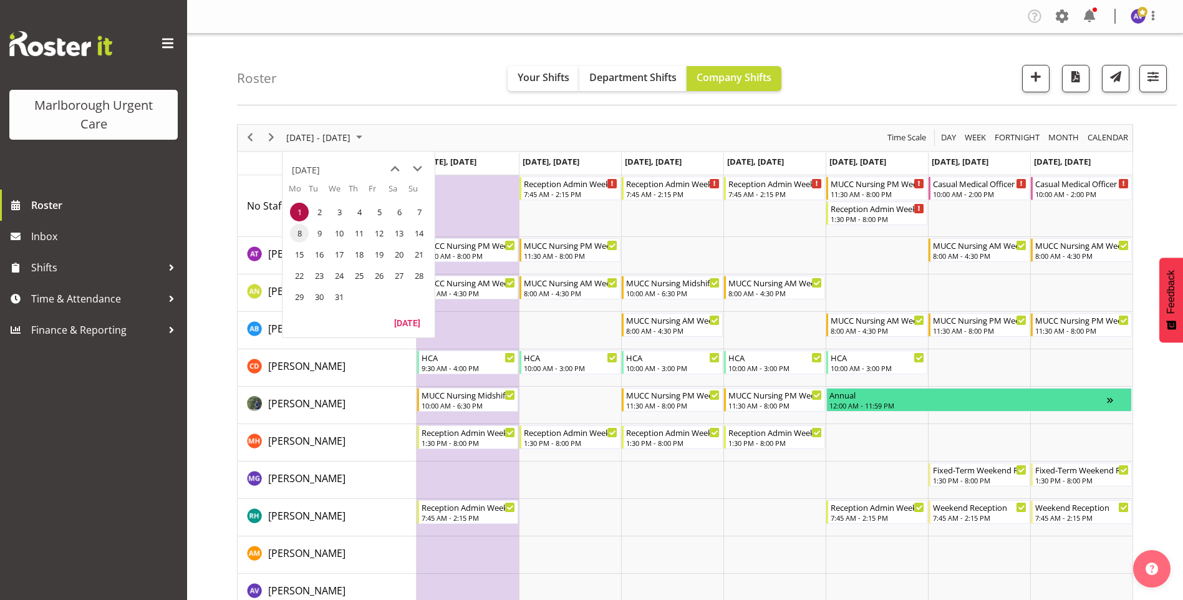
click at [306, 230] on span "8" at bounding box center [299, 233] width 19 height 19
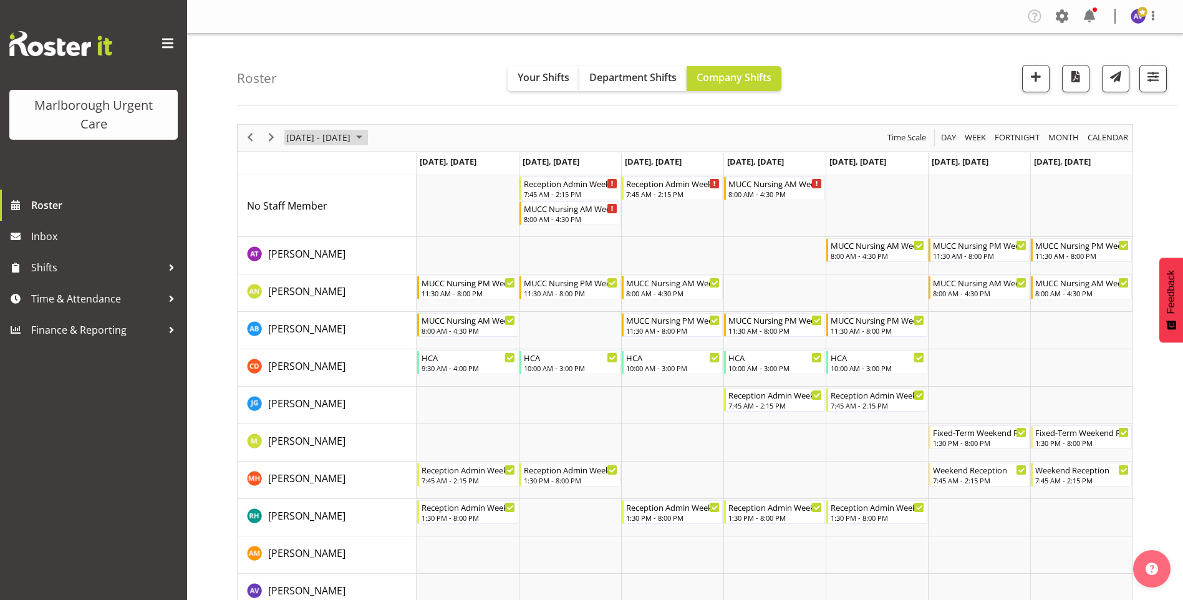
click at [320, 139] on span "[DATE] - [DATE]" at bounding box center [318, 138] width 67 height 16
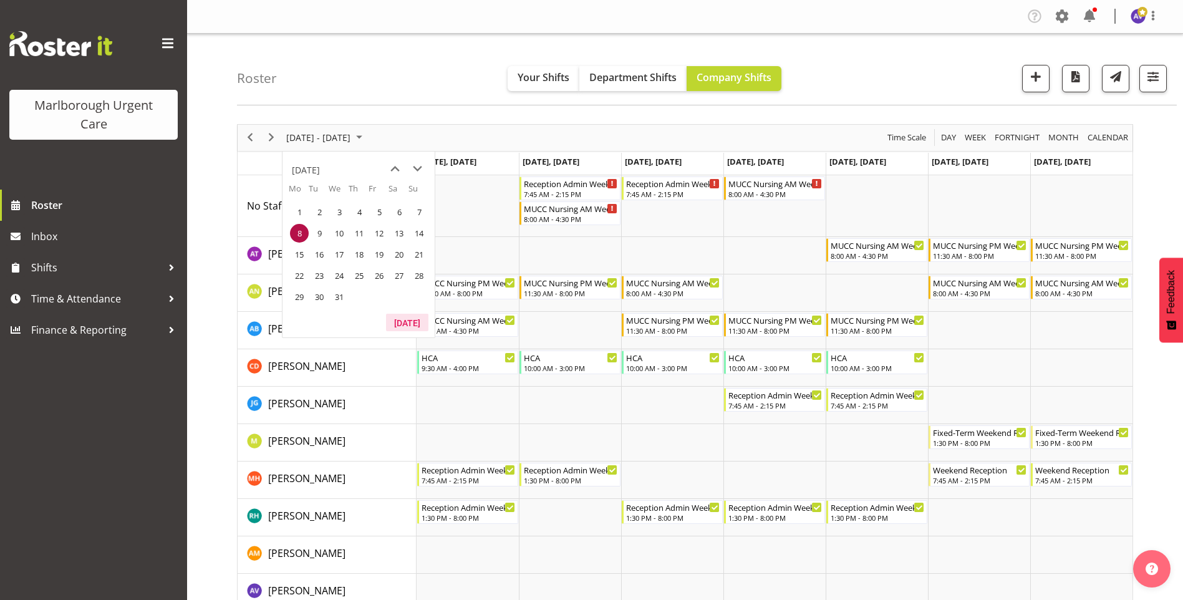
click at [395, 320] on button "[DATE]" at bounding box center [407, 322] width 42 height 17
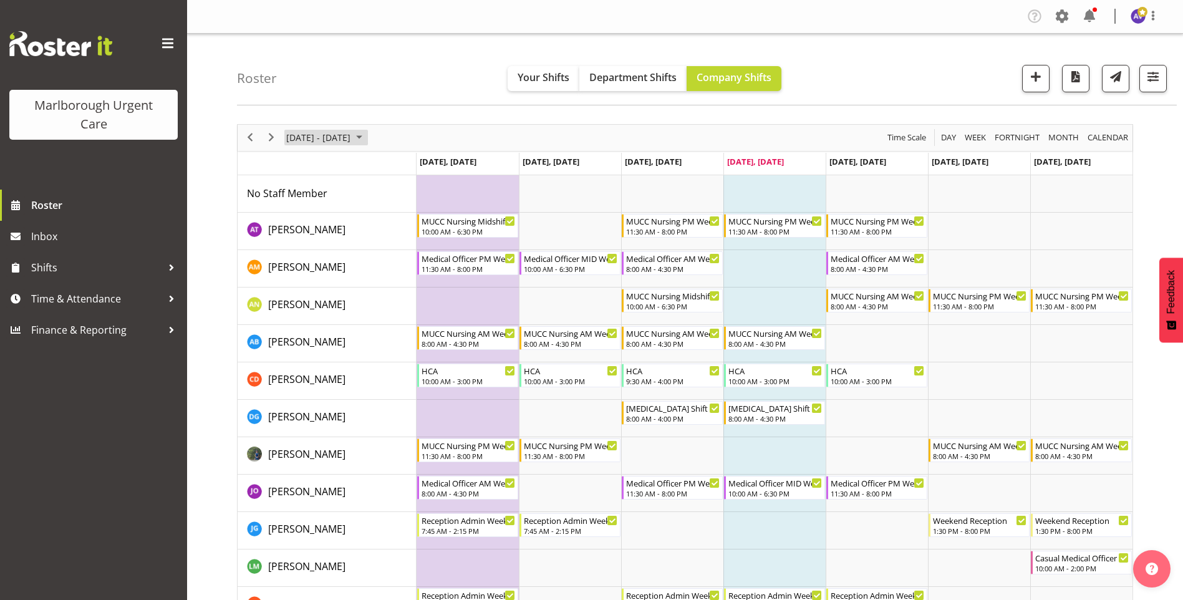
click at [327, 135] on span "[DATE] - [DATE]" at bounding box center [318, 138] width 67 height 16
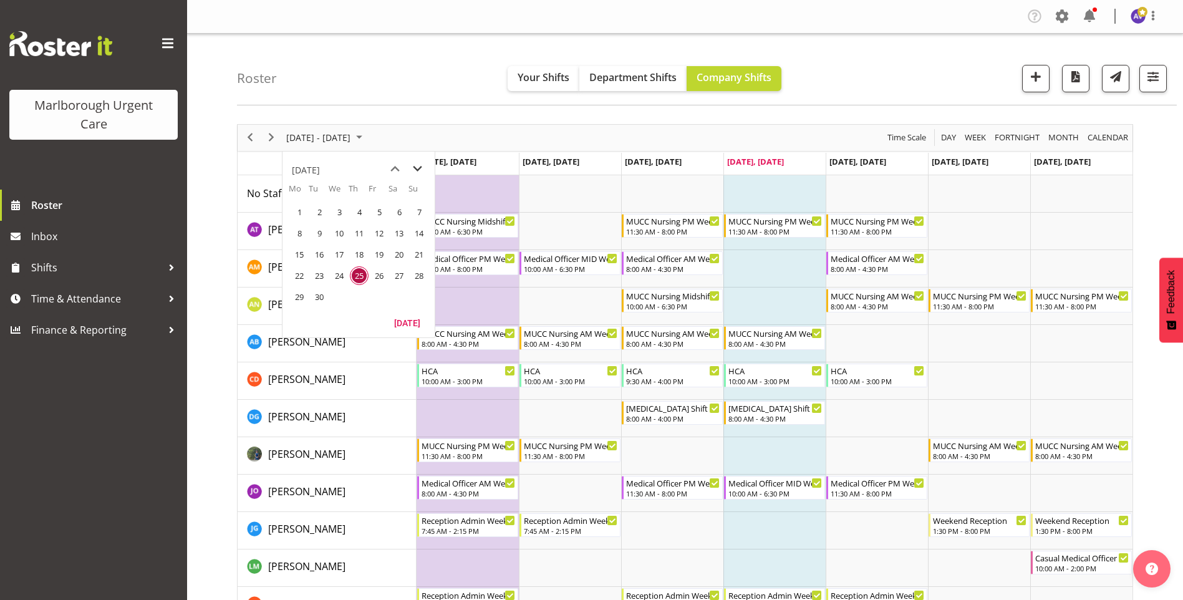
click at [411, 170] on span "next month" at bounding box center [417, 169] width 22 height 22
click at [334, 237] on span "8" at bounding box center [339, 233] width 19 height 19
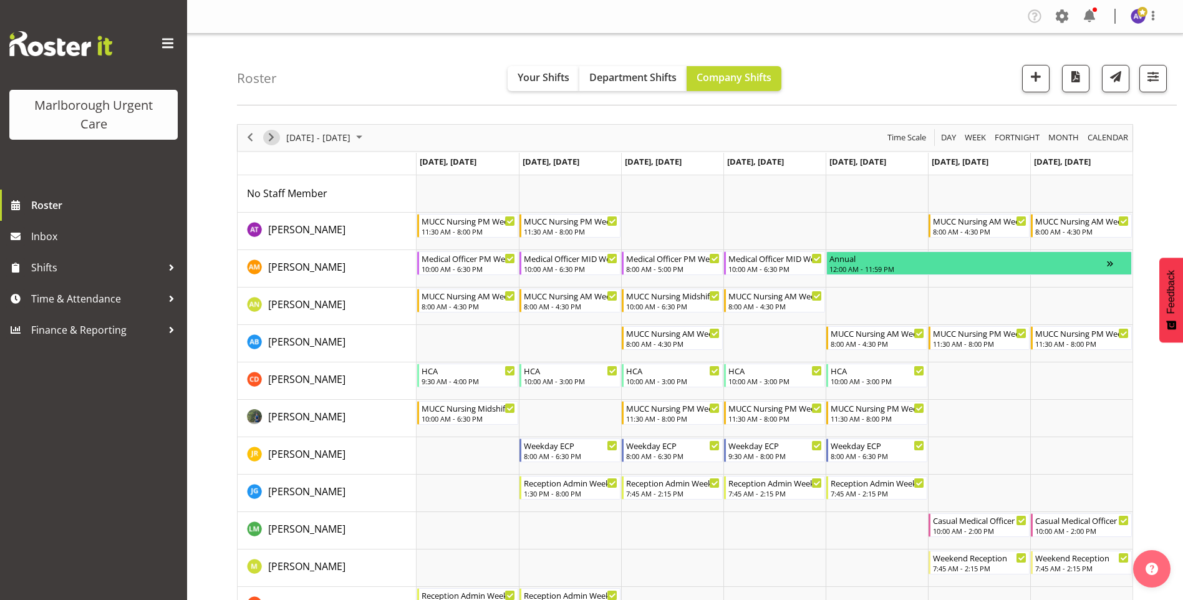
click at [273, 138] on span "Next" at bounding box center [271, 138] width 15 height 16
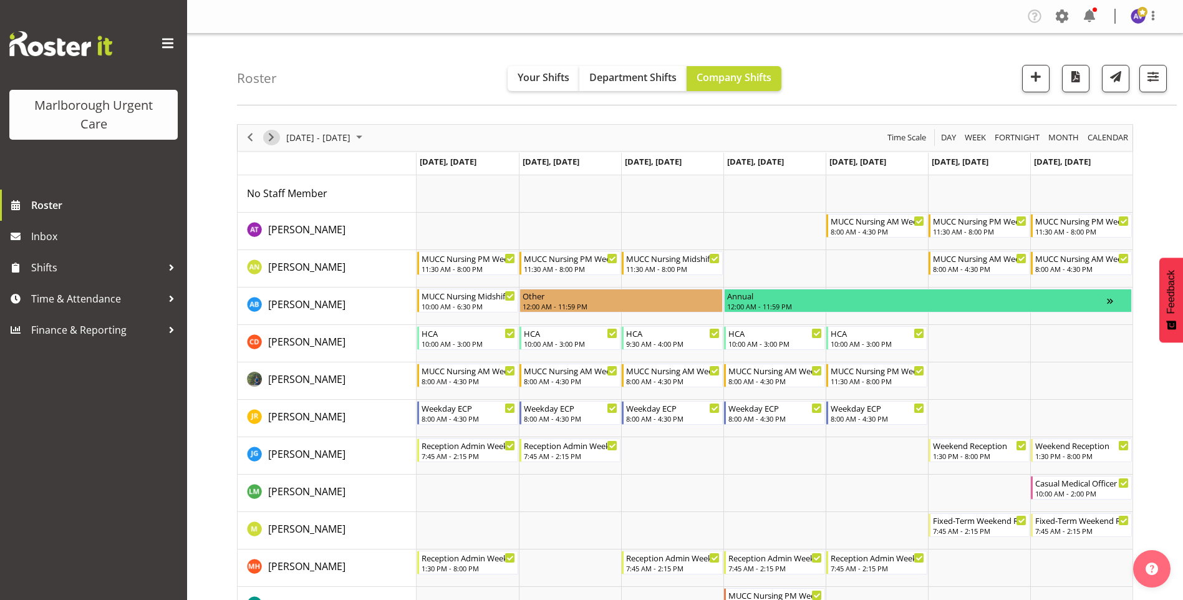
click at [273, 133] on span "Next" at bounding box center [271, 138] width 15 height 16
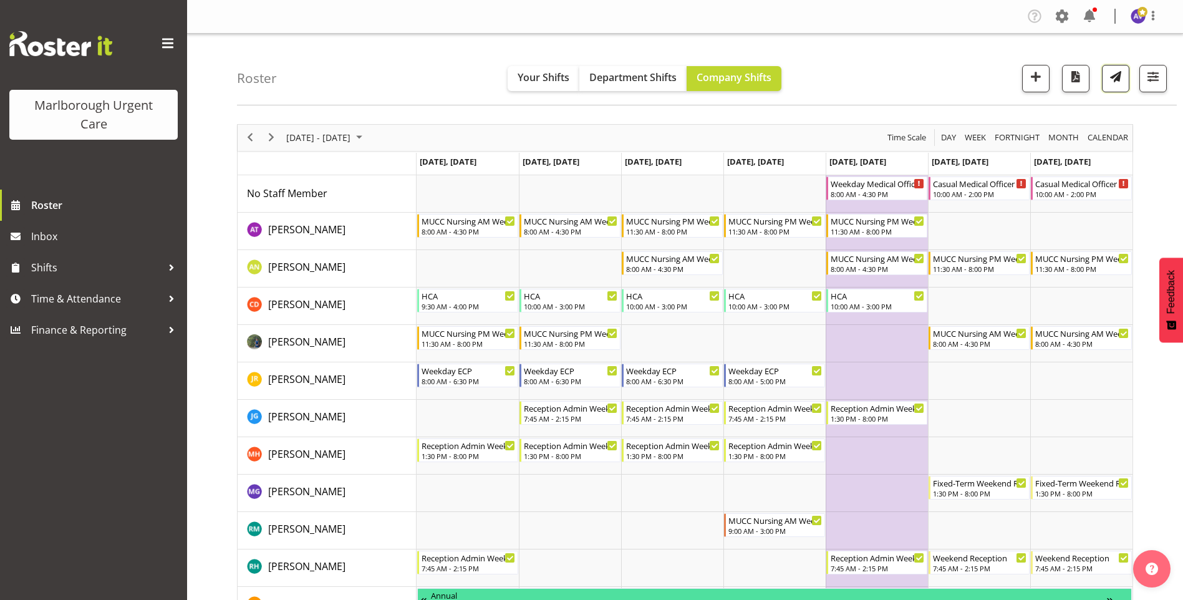
click at [1116, 77] on span "button" at bounding box center [1115, 77] width 16 height 16
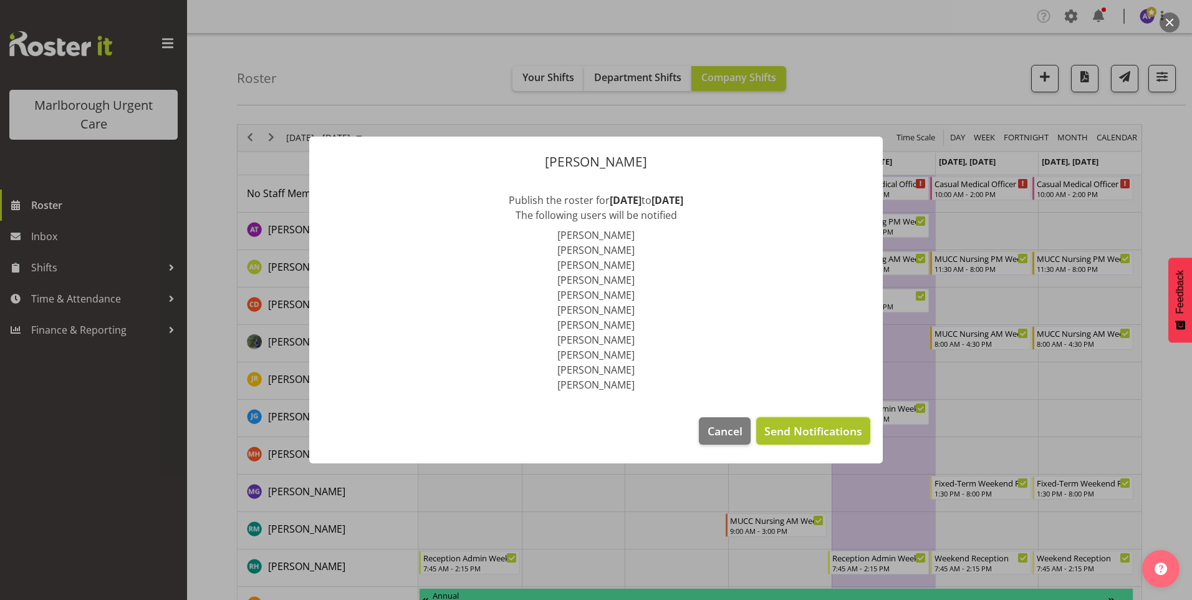
click at [796, 433] on span "Send Notifications" at bounding box center [813, 431] width 98 height 16
